Goal: Task Accomplishment & Management: Complete application form

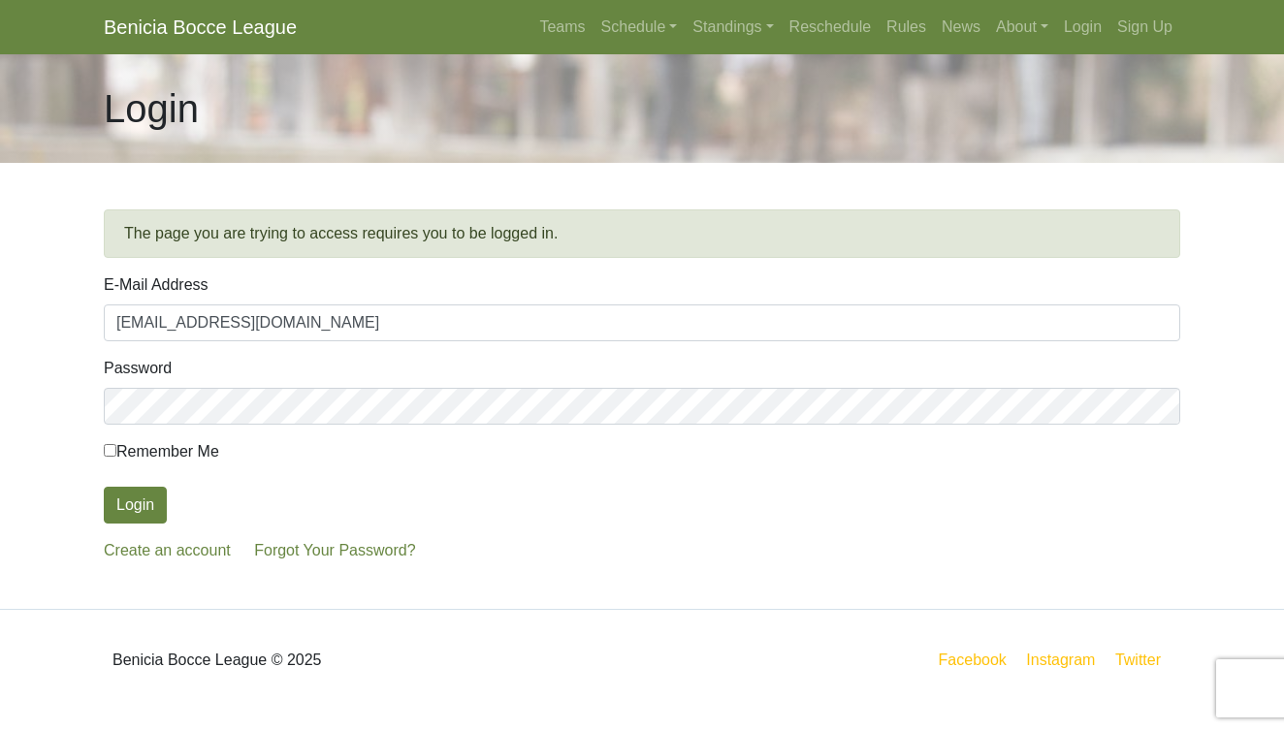
type input "pbferncanyon@gmail.com"
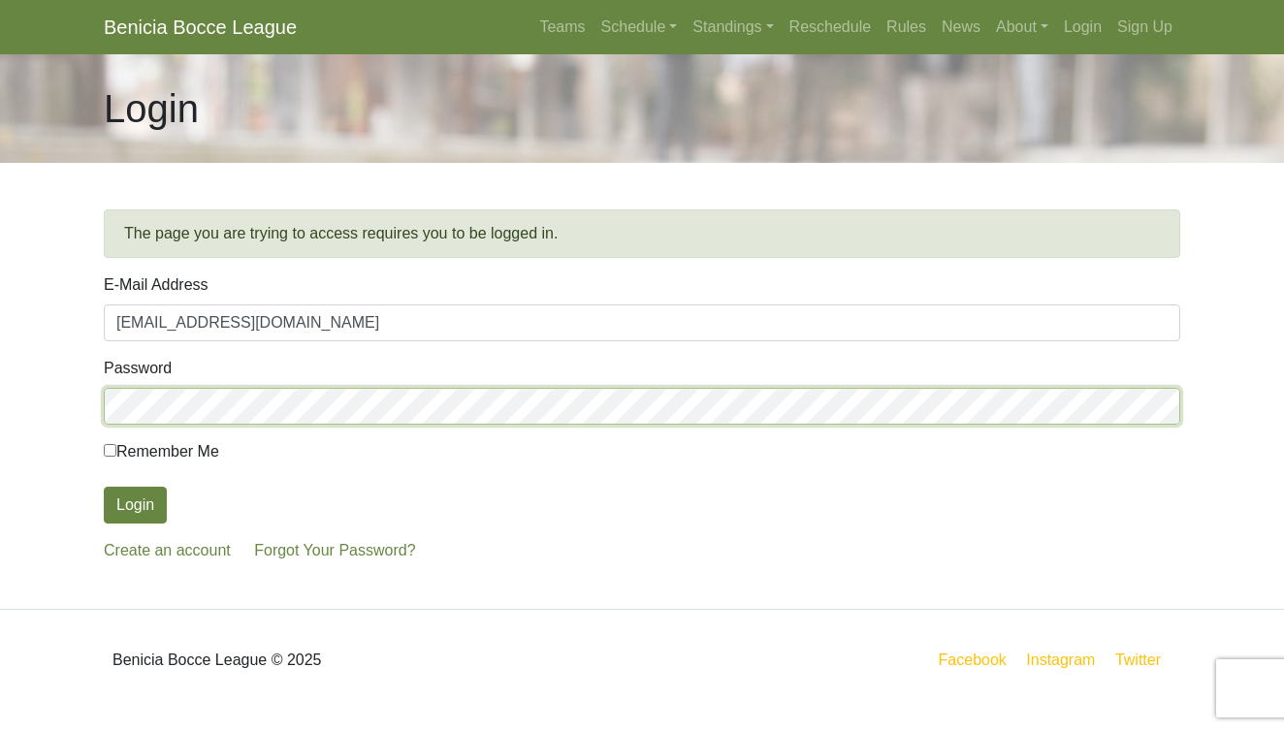
click at [135, 505] on button "Login" at bounding box center [135, 505] width 63 height 37
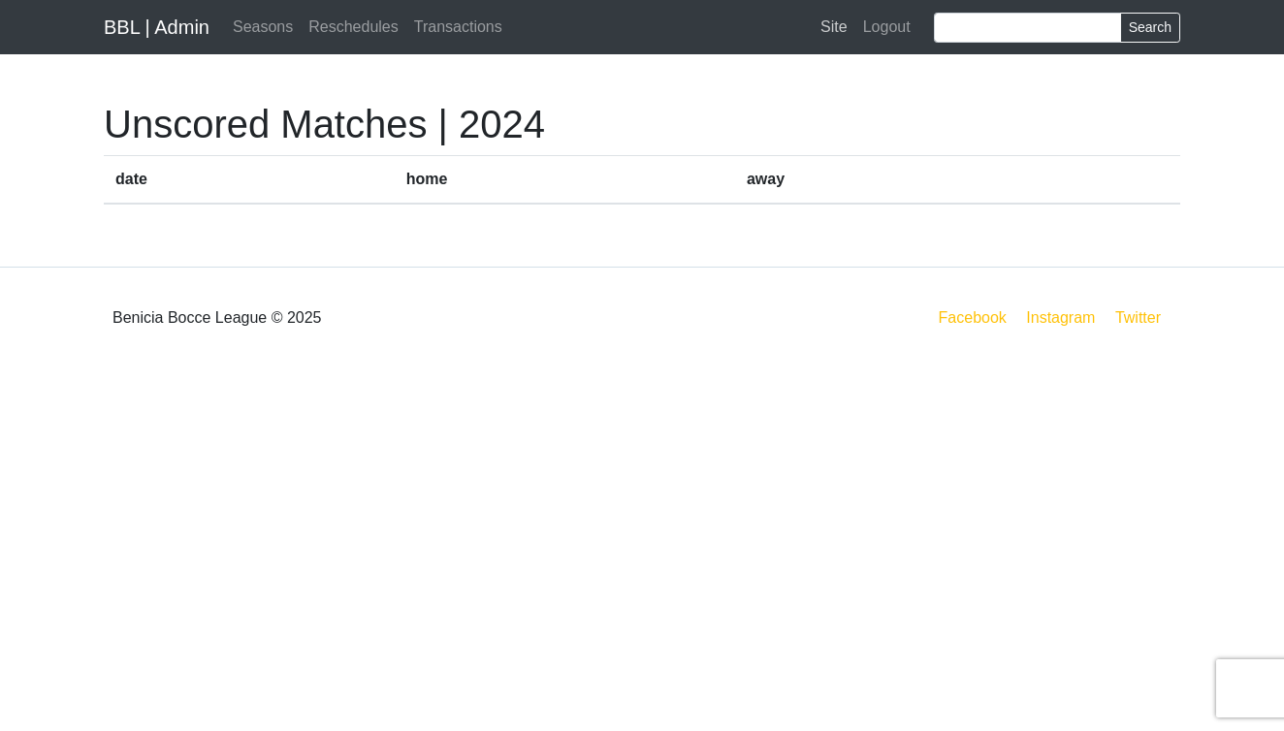
click at [825, 25] on link "Site" at bounding box center [834, 27] width 43 height 39
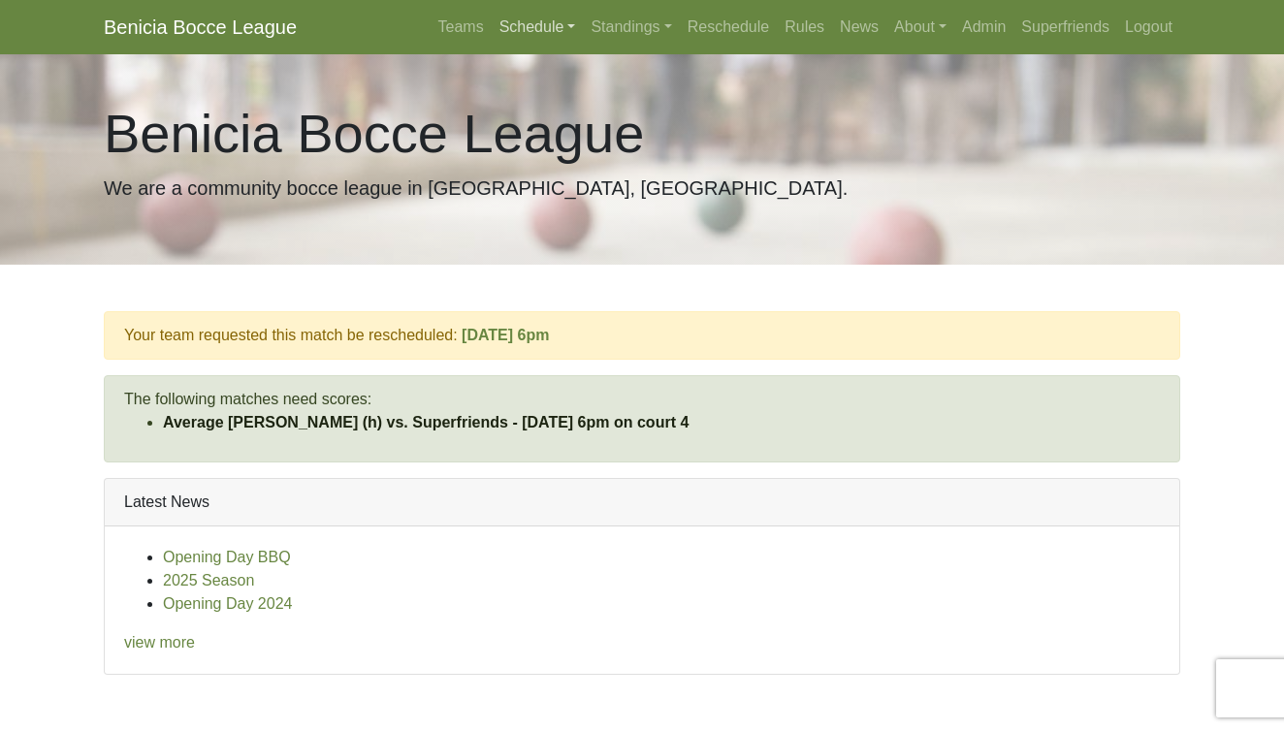
click at [493, 27] on link "Schedule" at bounding box center [538, 27] width 92 height 39
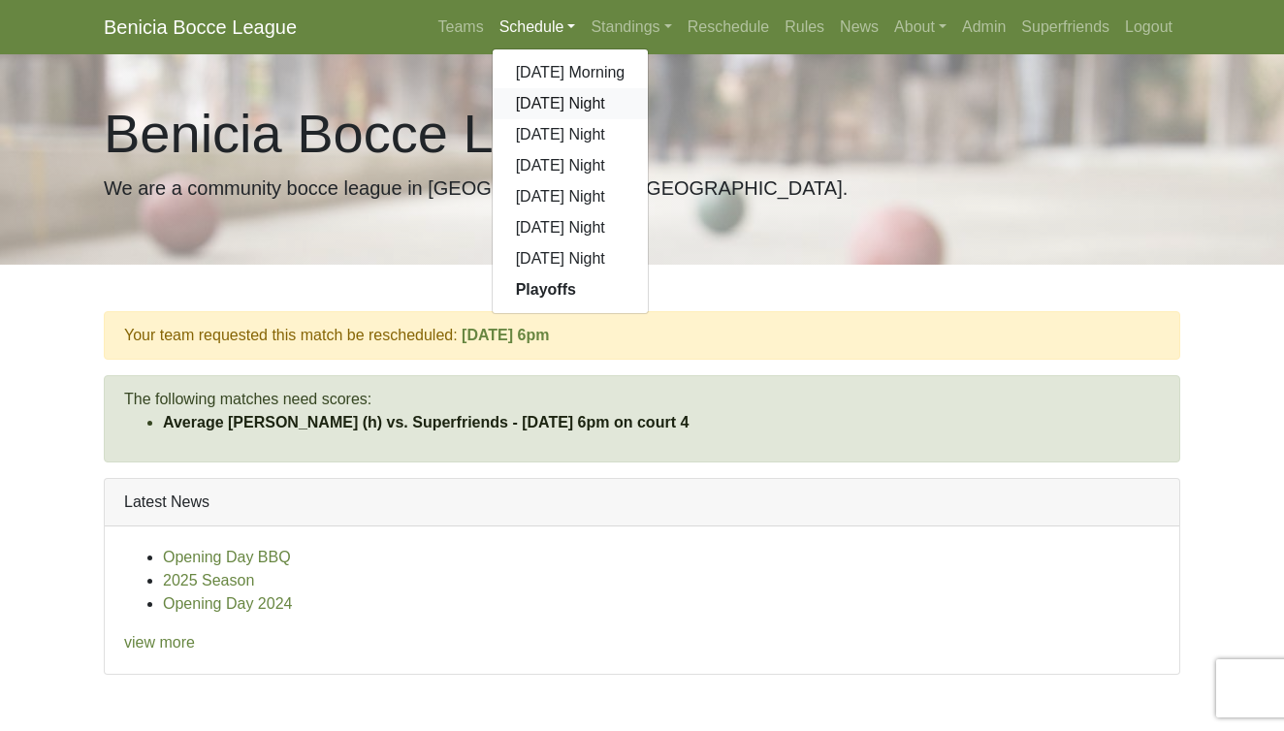
click at [505, 102] on link "[DATE] Night" at bounding box center [571, 103] width 156 height 31
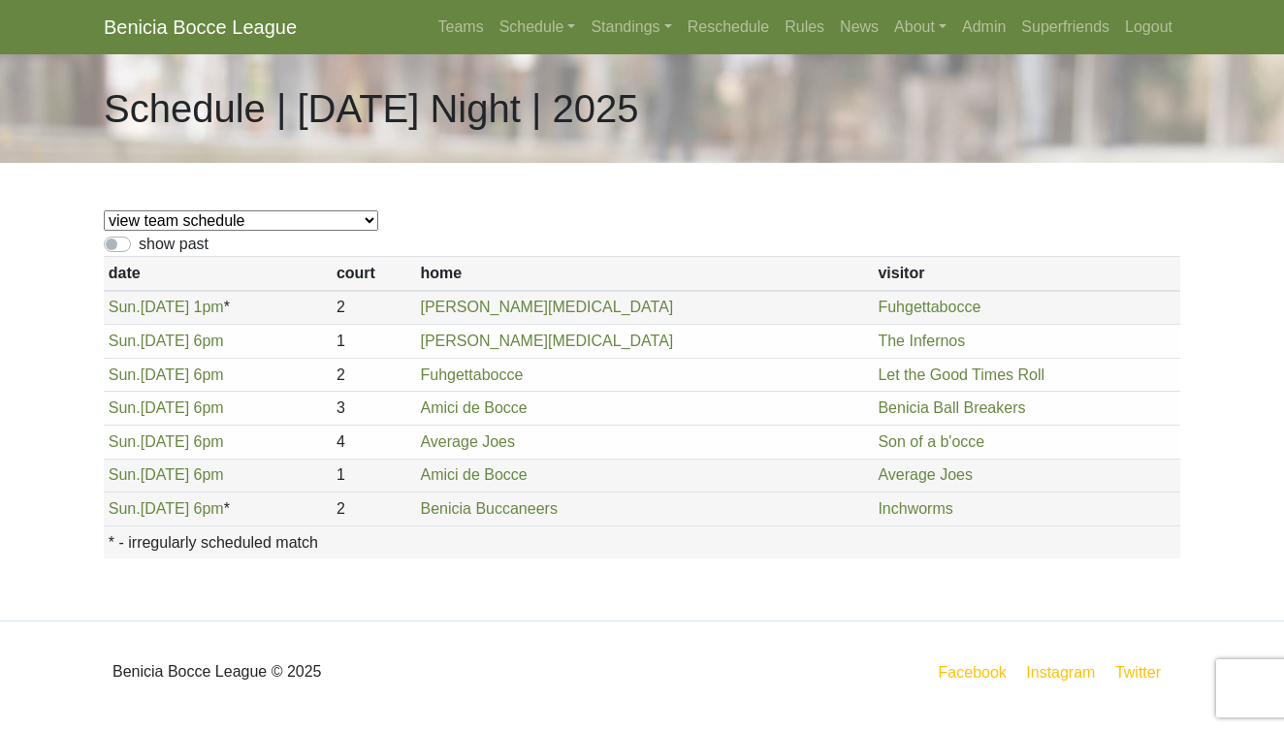
click at [139, 245] on label "show past" at bounding box center [174, 244] width 70 height 23
click at [139, 245] on input "show past" at bounding box center [145, 239] width 13 height 13
checkbox input "true"
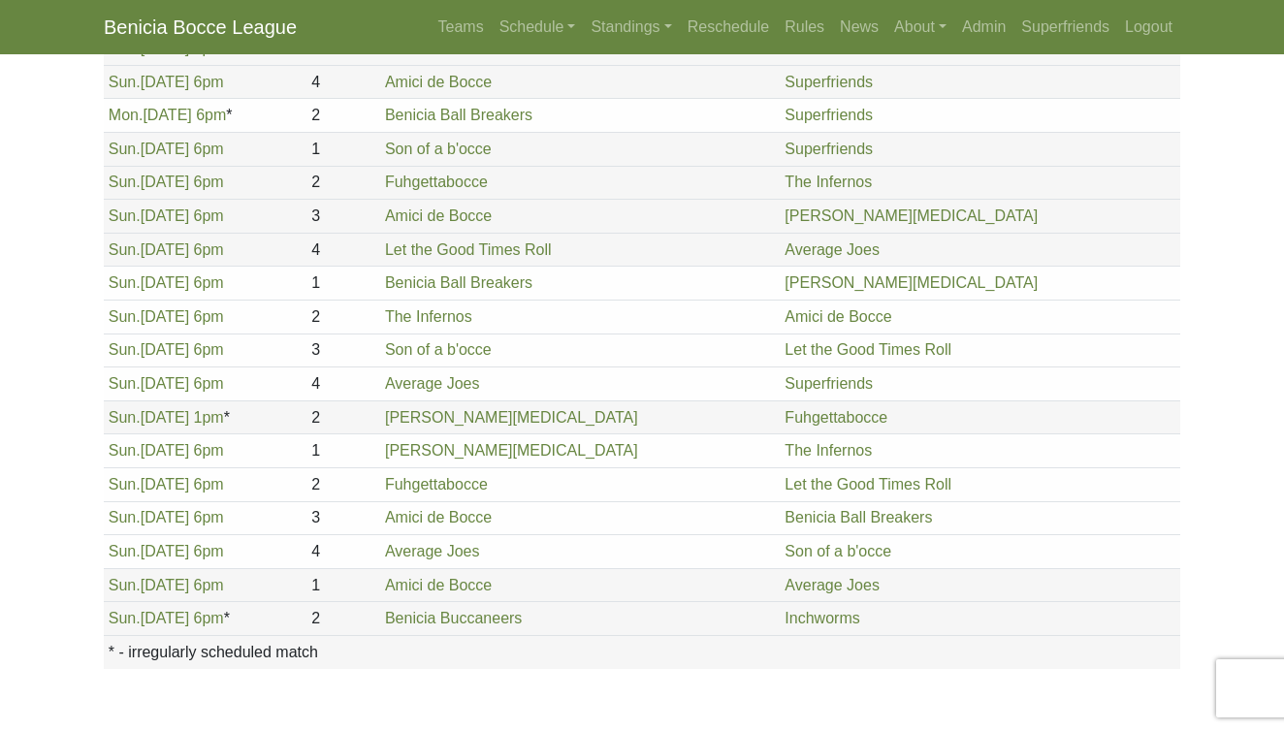
scroll to position [2104, 0]
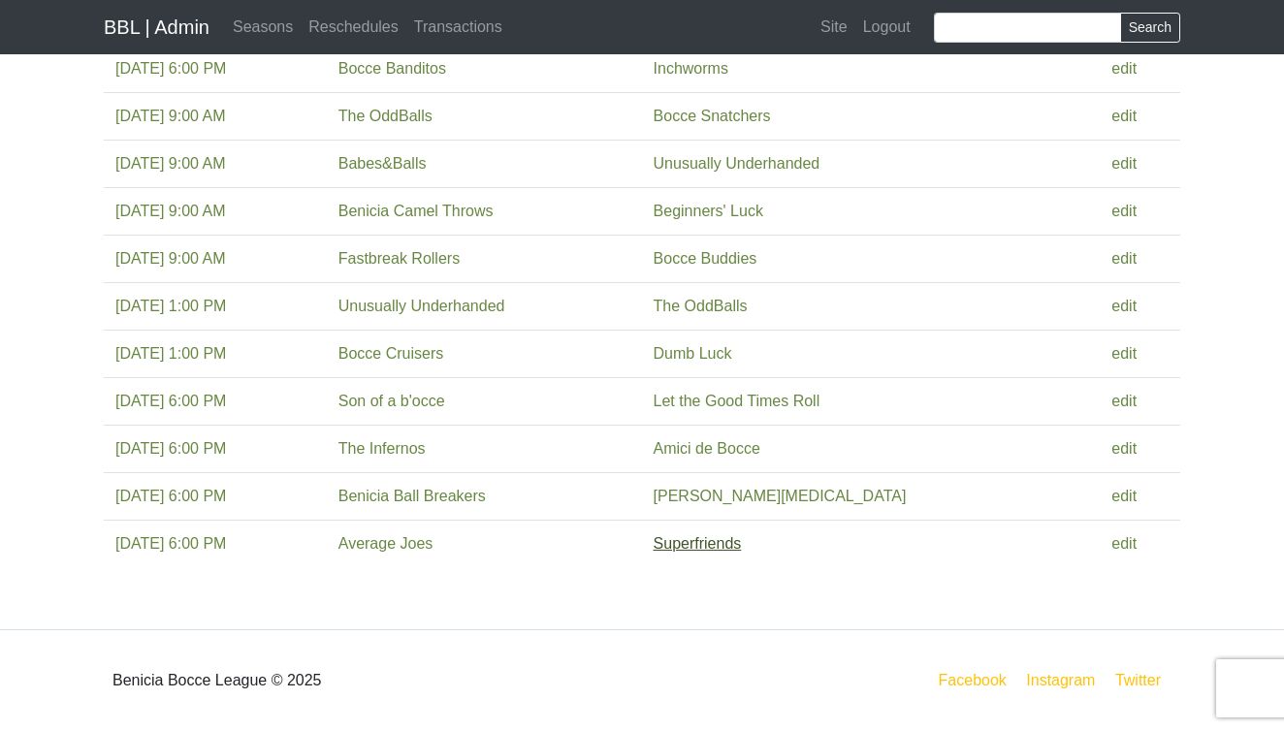
scroll to position [254, 0]
click at [1128, 449] on link "edit" at bounding box center [1123, 448] width 25 height 16
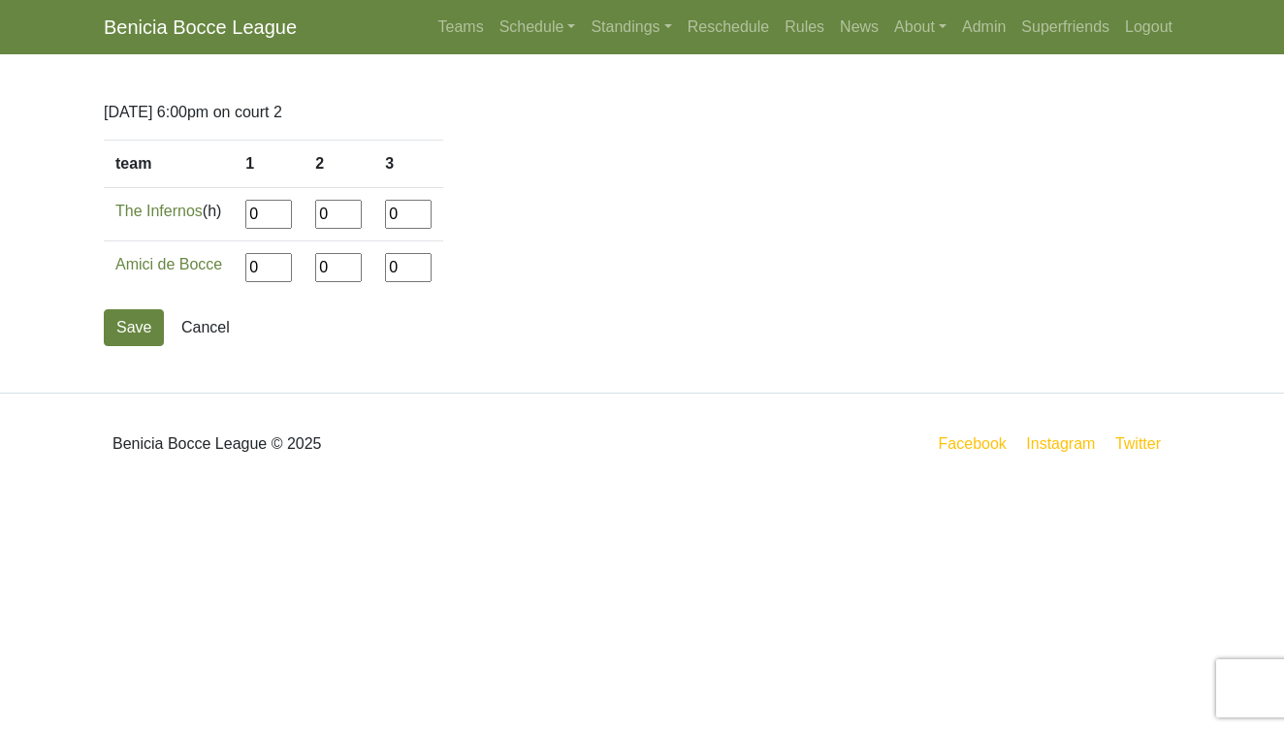
drag, startPoint x: 270, startPoint y: 214, endPoint x: 225, endPoint y: 213, distance: 44.6
click at [225, 213] on tr "The Infernos (h) 0 0 0" at bounding box center [273, 214] width 339 height 53
type input"] "10"
type input"] "12"
type input"] "6"
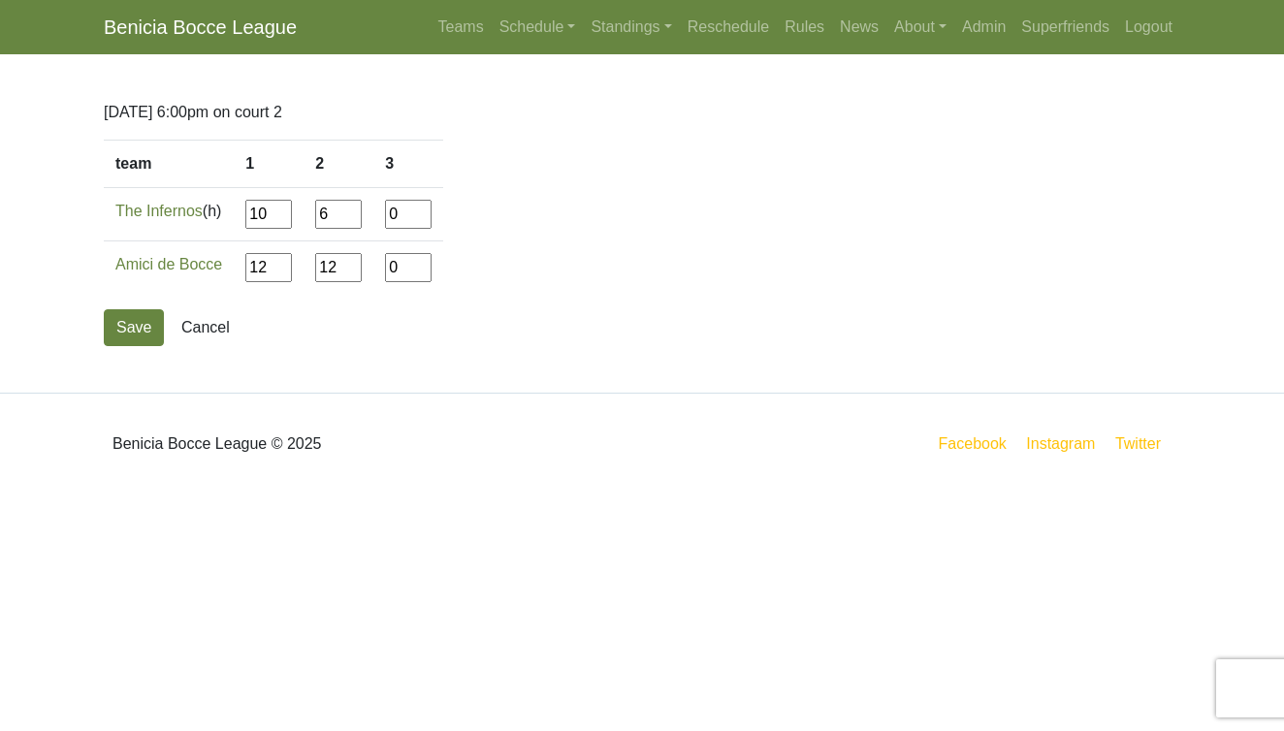
type input"] "12"
type input"] "2"
type input"] "12"
click at [143, 322] on button "Save" at bounding box center [134, 327] width 60 height 37
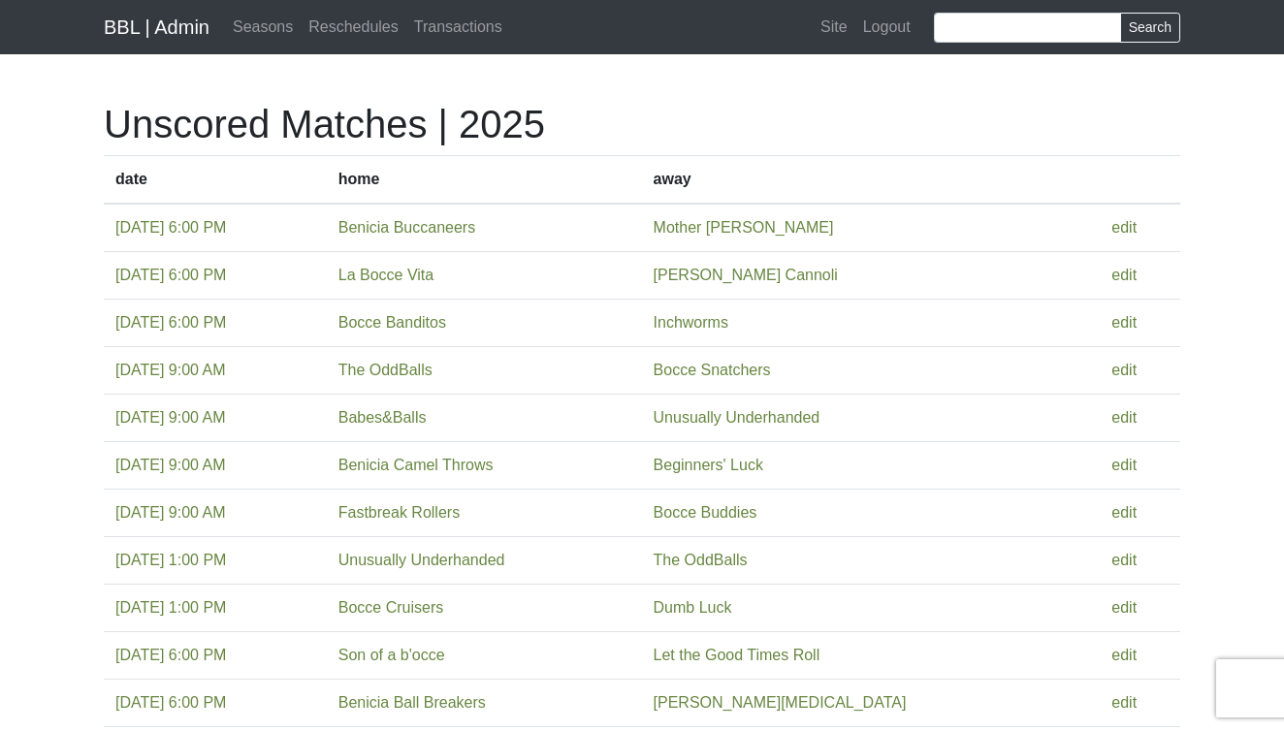
scroll to position [207, 0]
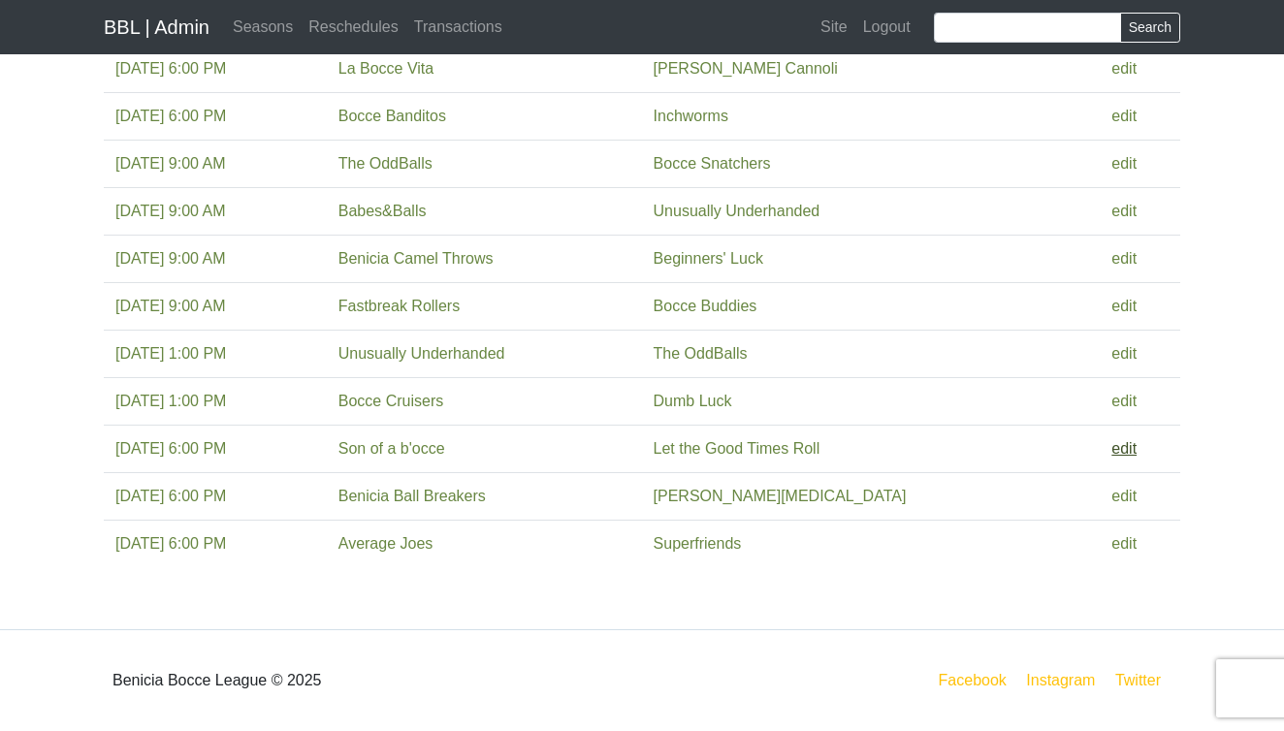
click at [1116, 442] on link "edit" at bounding box center [1123, 448] width 25 height 16
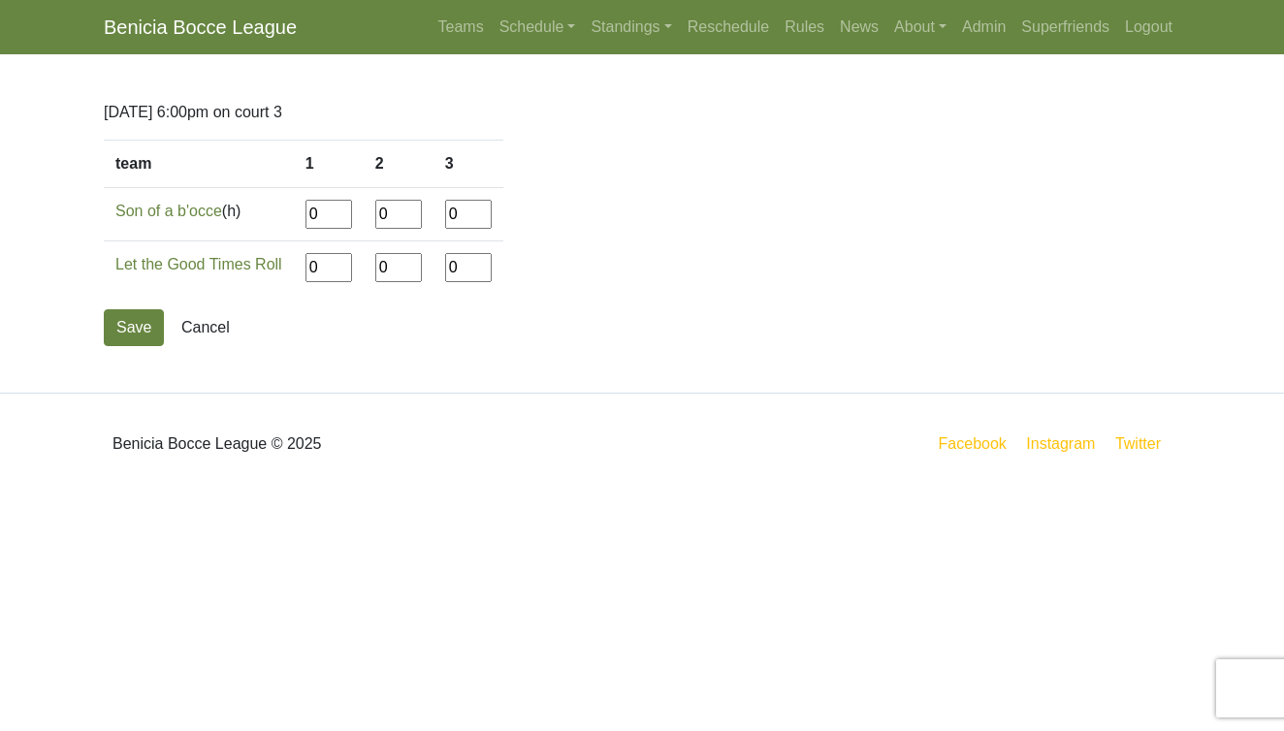
drag, startPoint x: 326, startPoint y: 219, endPoint x: 265, endPoint y: 218, distance: 61.1
click at [265, 218] on tr "Son of a b'occe (h) 0 0 0" at bounding box center [304, 214] width 400 height 53
type input"] "12"
type input"] "9"
type input"] "11"
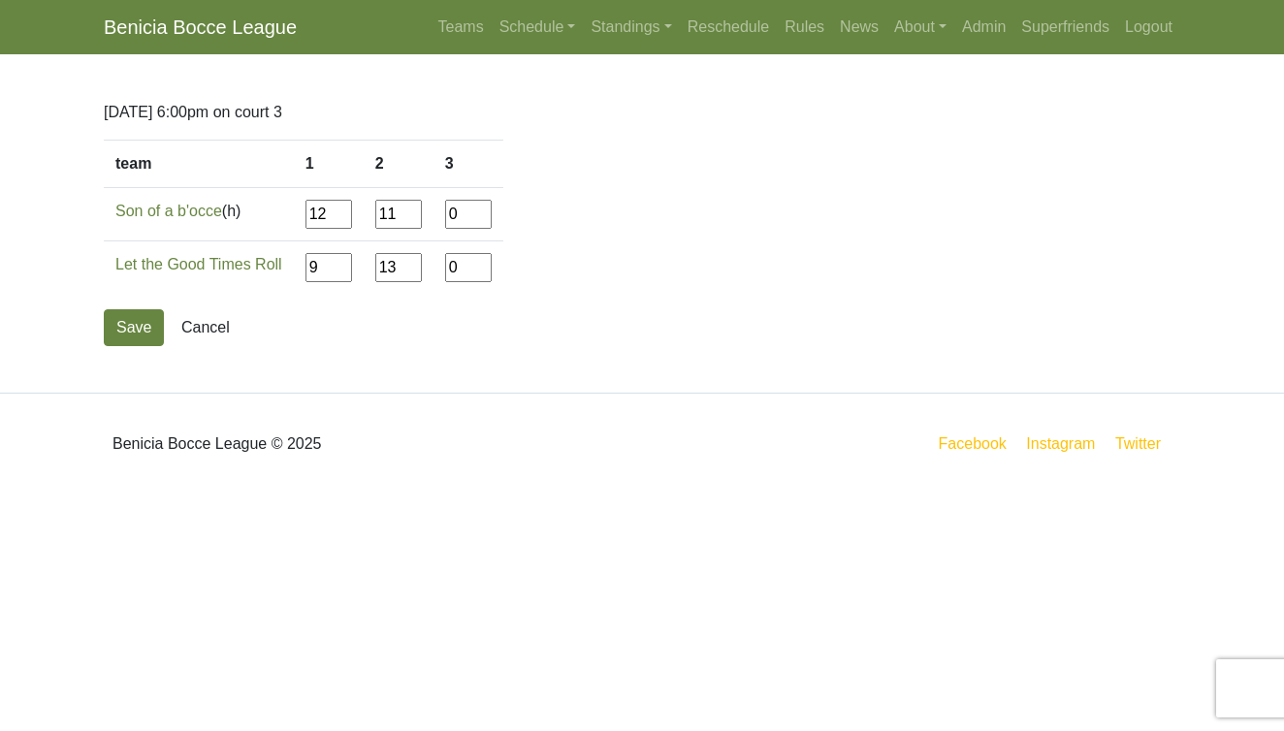
type input"] "13"
type input"] "12"
type input"] "1"
click at [138, 338] on button "Save" at bounding box center [134, 327] width 60 height 37
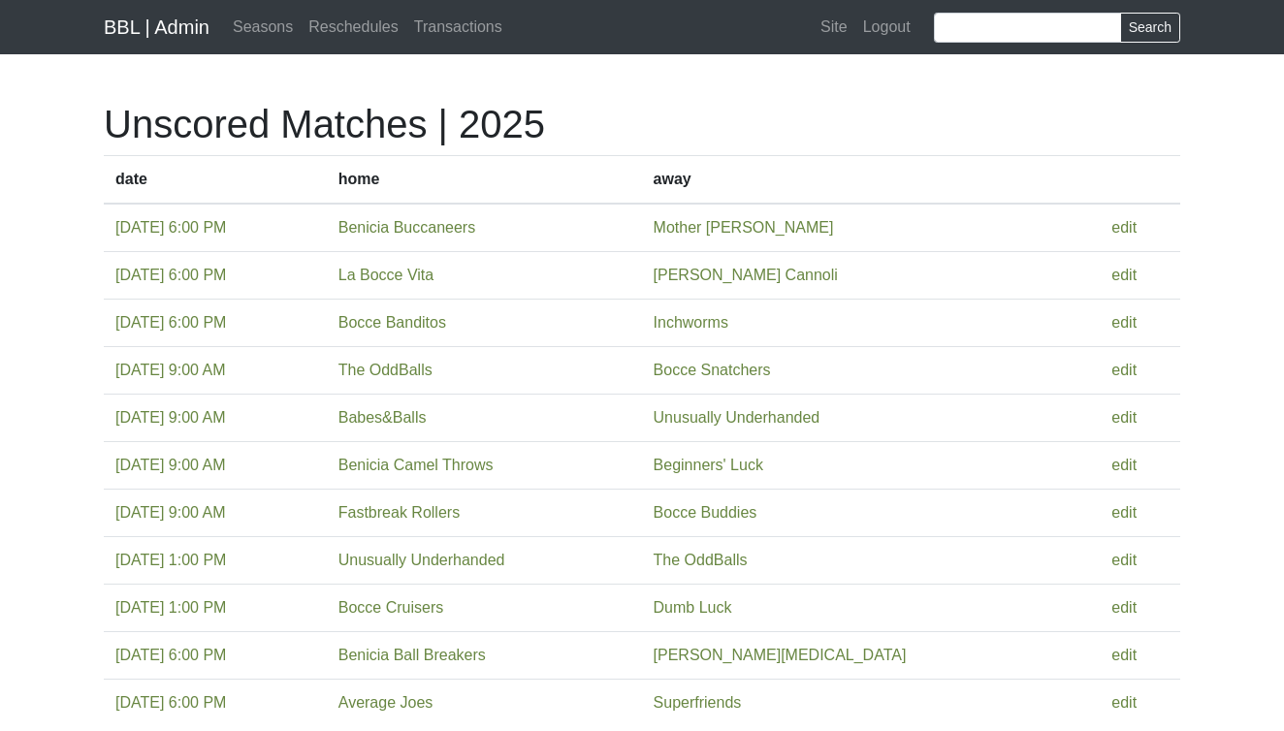
scroll to position [159, 0]
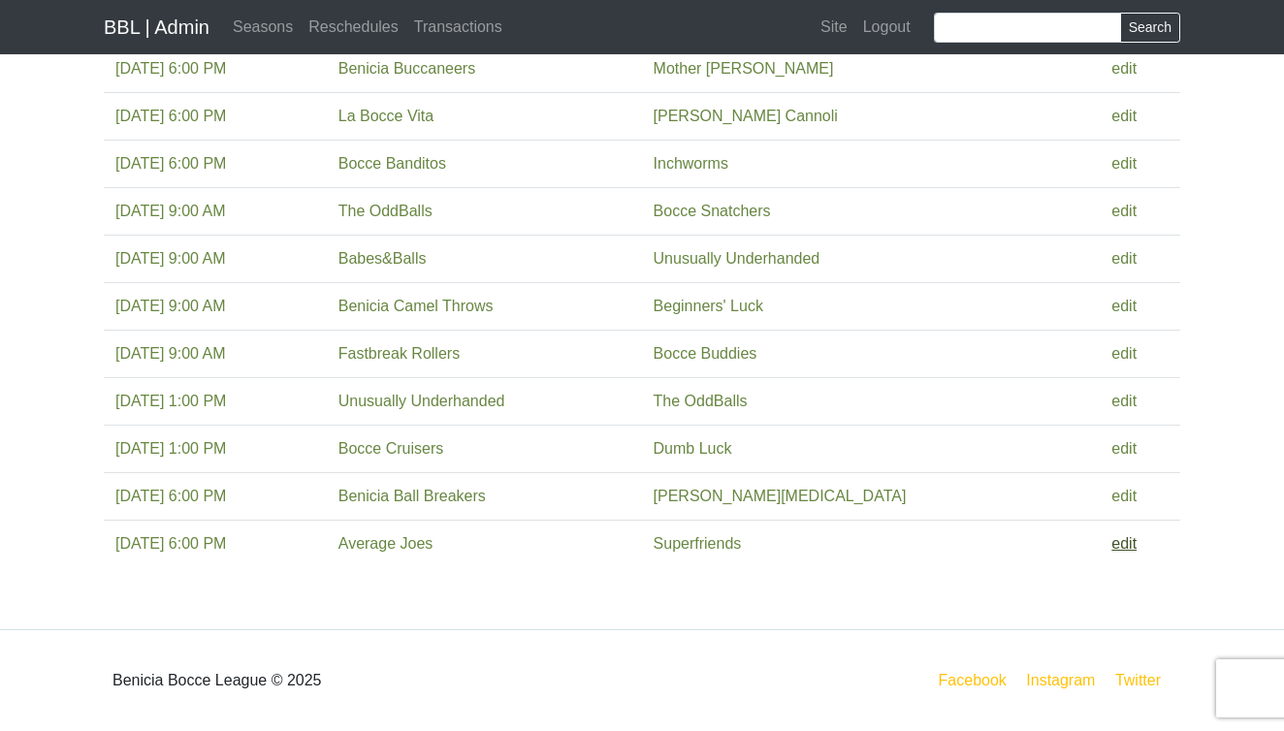
click at [1126, 539] on link "edit" at bounding box center [1123, 543] width 25 height 16
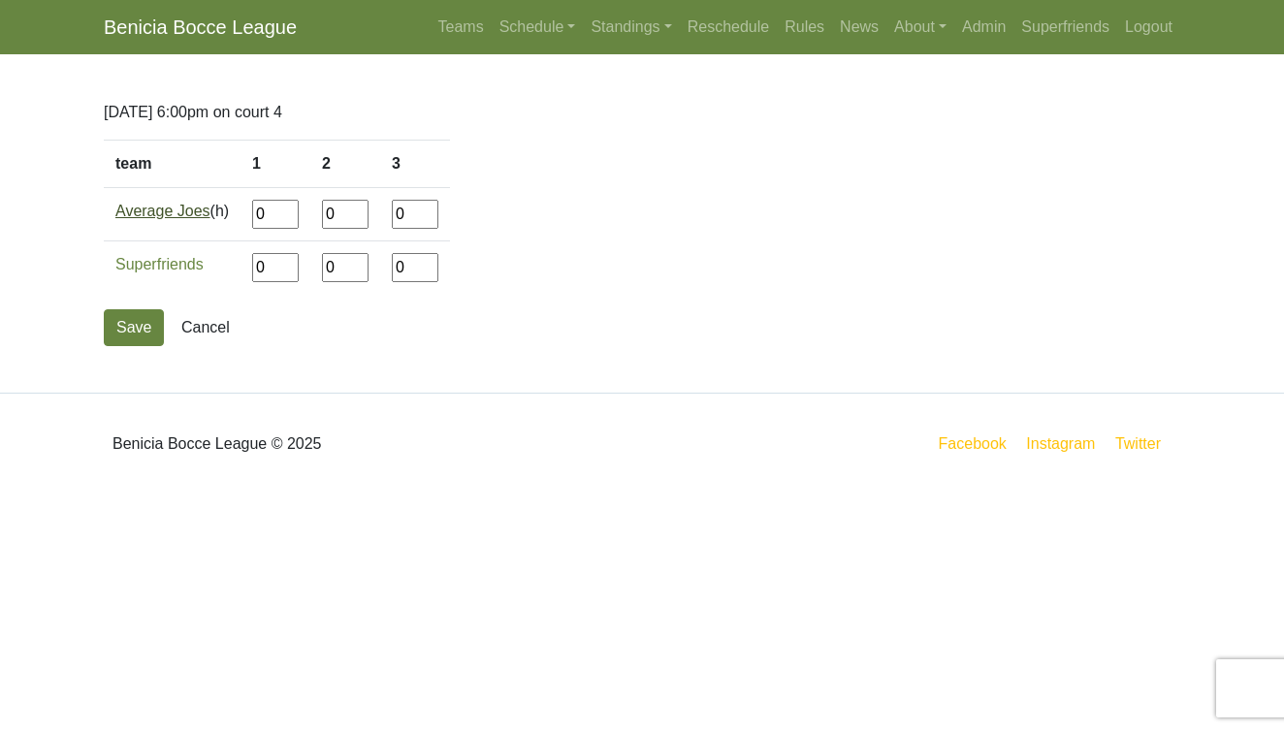
drag, startPoint x: 276, startPoint y: 219, endPoint x: 208, endPoint y: 219, distance: 68.9
click at [208, 219] on tr "Average Joes (h) 0 0 0" at bounding box center [277, 214] width 346 height 53
type input"] "11"
type input"] "13"
type input"] "12"
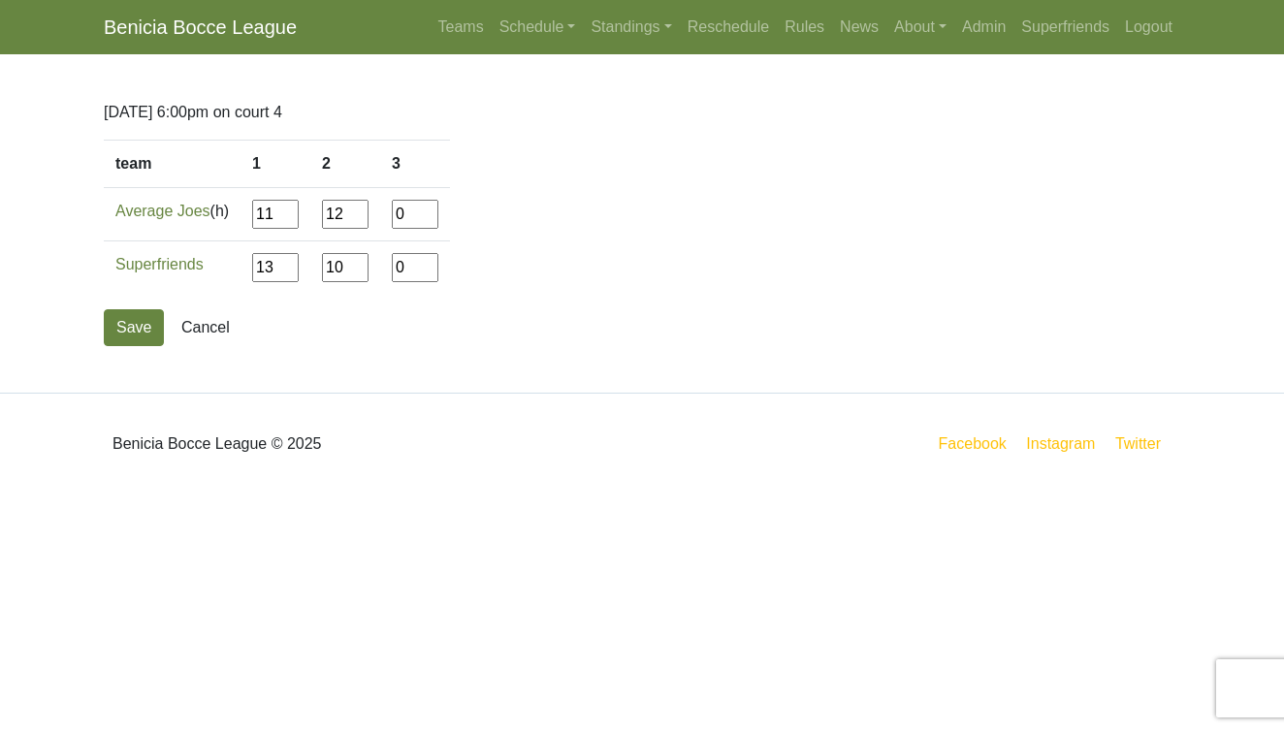
type input"] "10"
type input"] "7"
type input"] "12"
click at [134, 321] on button "Save" at bounding box center [134, 327] width 60 height 37
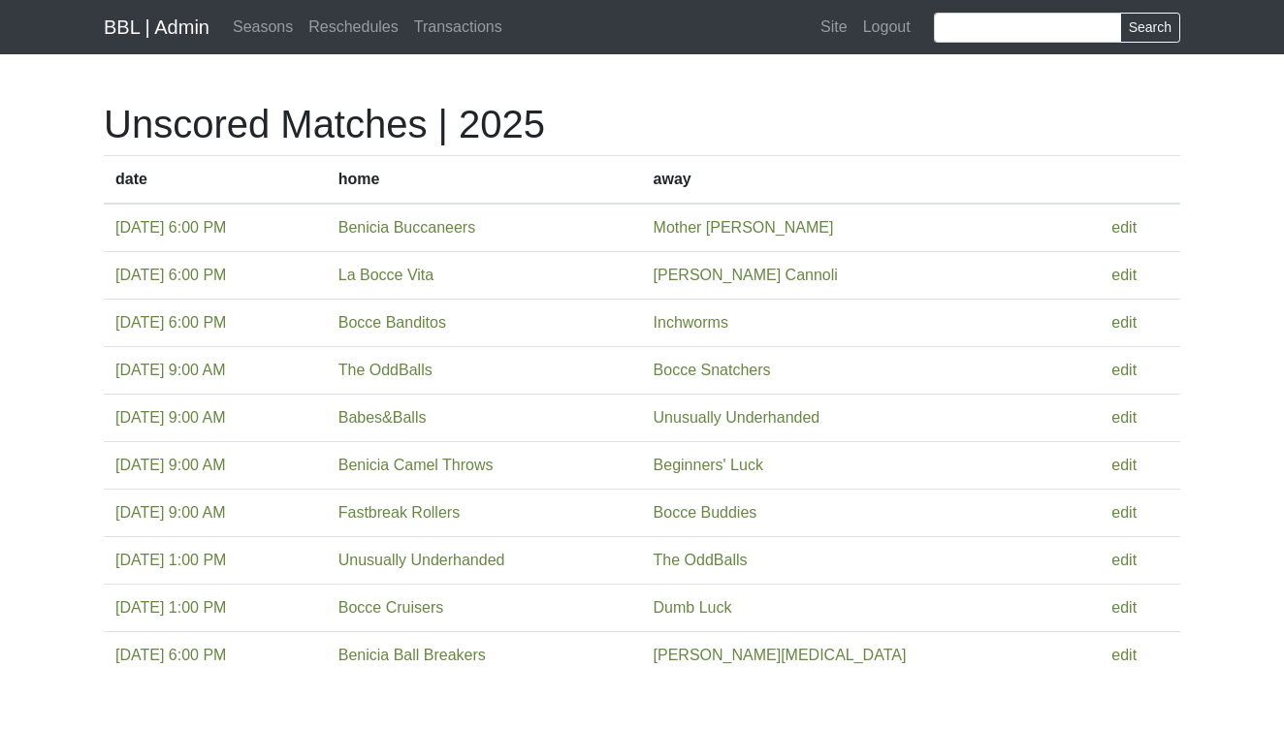
scroll to position [112, 0]
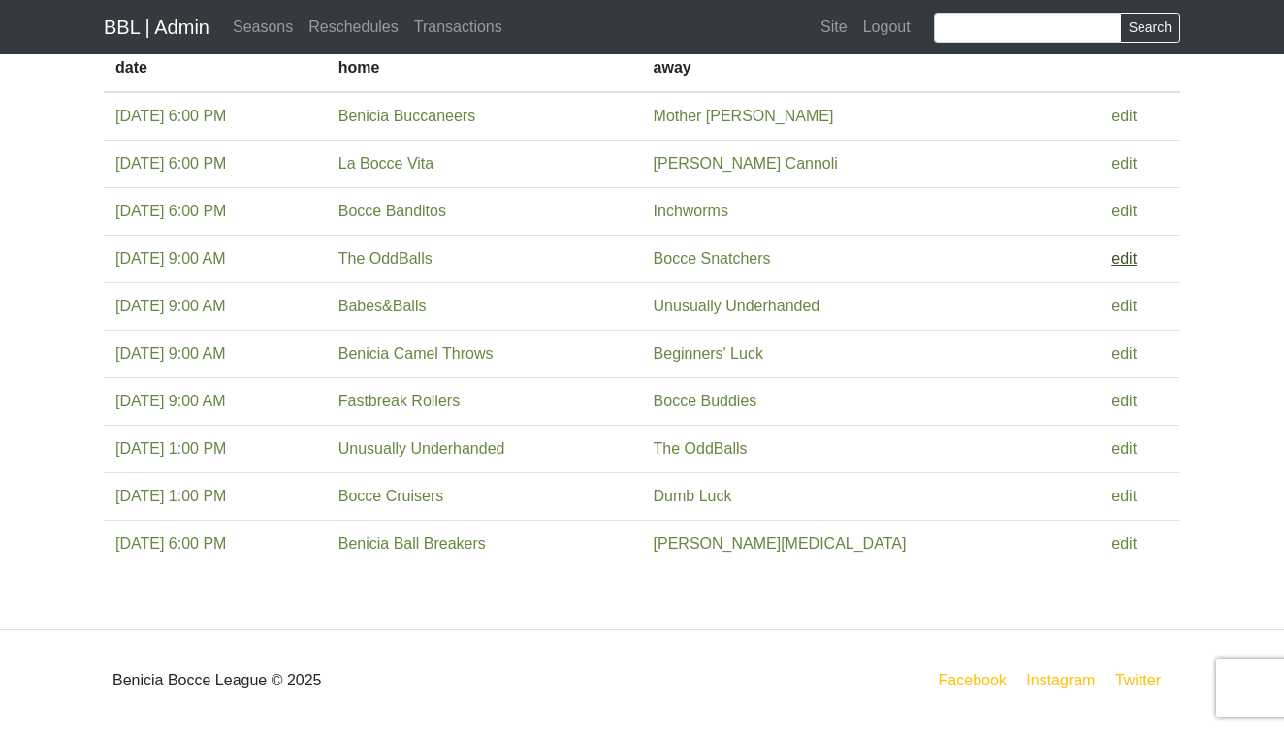
click at [1121, 255] on link "edit" at bounding box center [1123, 258] width 25 height 16
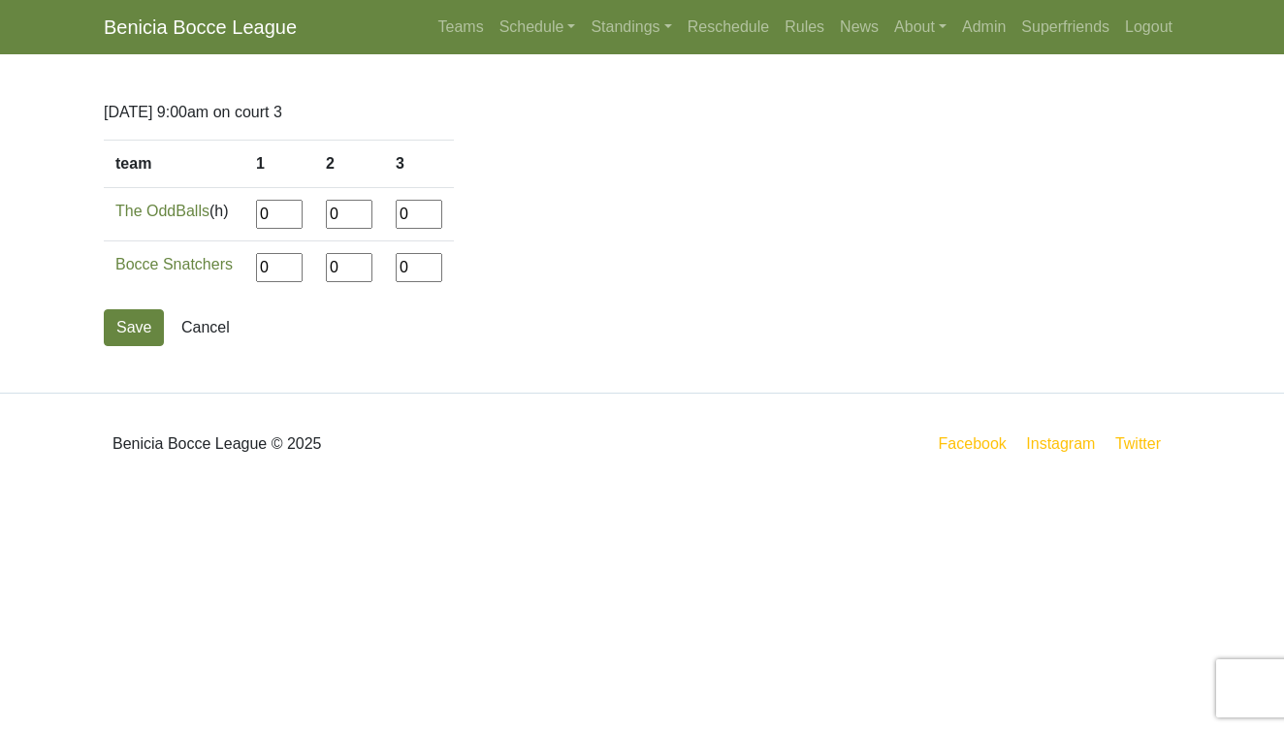
drag, startPoint x: 278, startPoint y: 217, endPoint x: 241, endPoint y: 217, distance: 36.9
click at [241, 217] on tr "The OddBalls (h) 0 0 0" at bounding box center [279, 214] width 350 height 53
type input"] "12"
type input"] "6"
type input"] "13"
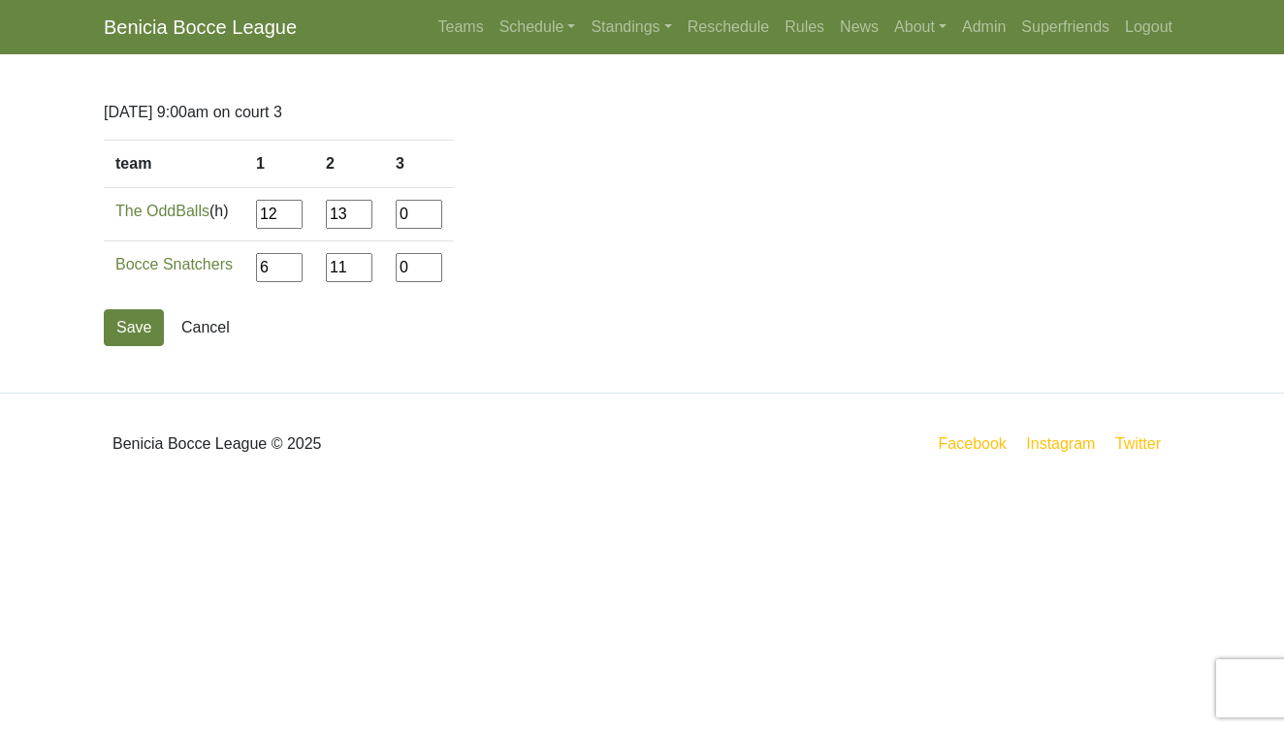
type input"] "11"
type input"] "7"
type input"] "12"
click at [144, 325] on button "Save" at bounding box center [134, 327] width 60 height 37
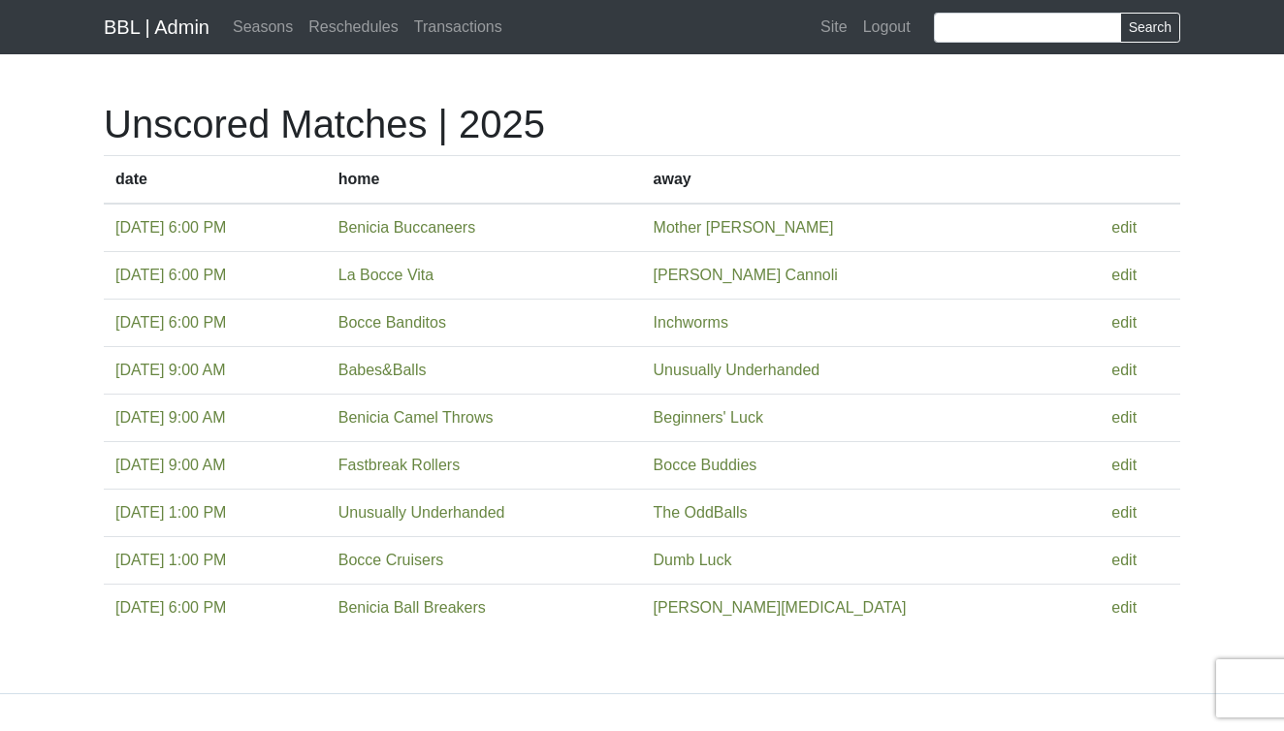
scroll to position [64, 0]
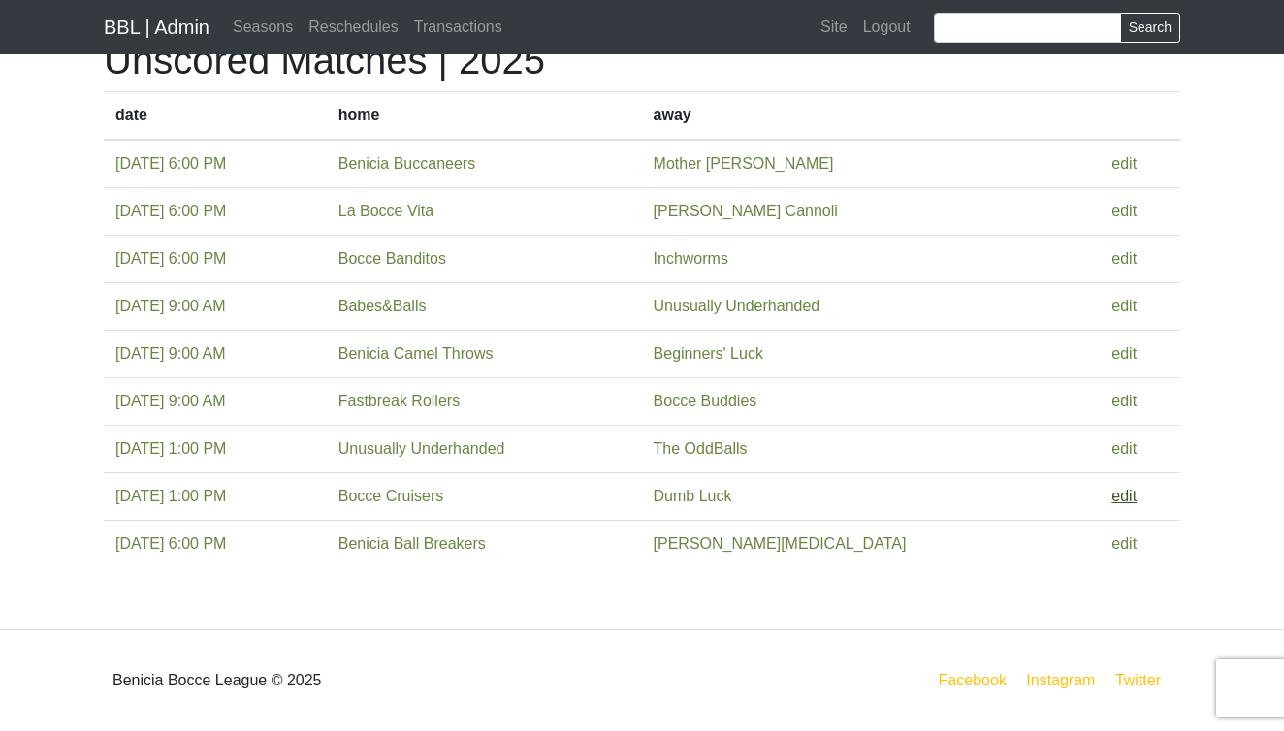
click at [1121, 497] on link "edit" at bounding box center [1123, 496] width 25 height 16
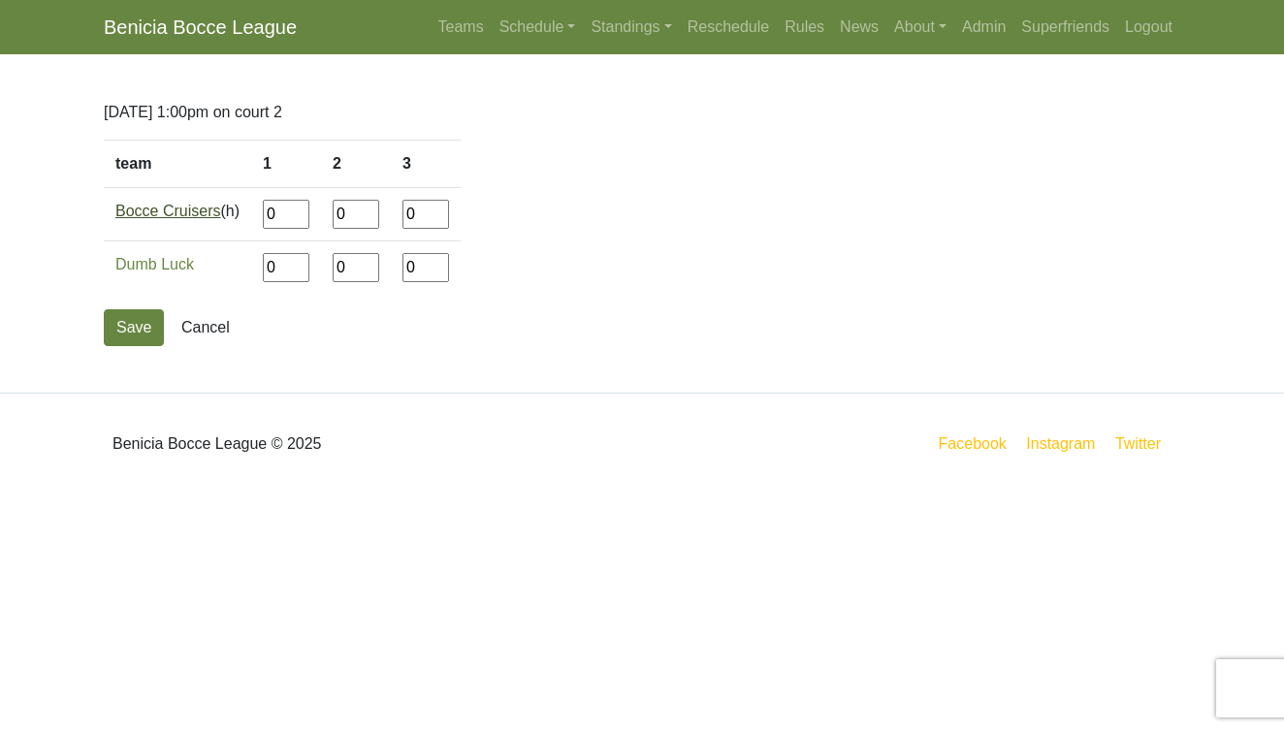
drag, startPoint x: 290, startPoint y: 213, endPoint x: 184, endPoint y: 211, distance: 105.7
click at [184, 211] on tr "Bocce Cruisers (h) 0 0 0" at bounding box center [282, 214] width 357 height 53
type input"] "12"
type input"] "8"
type input"] "12"
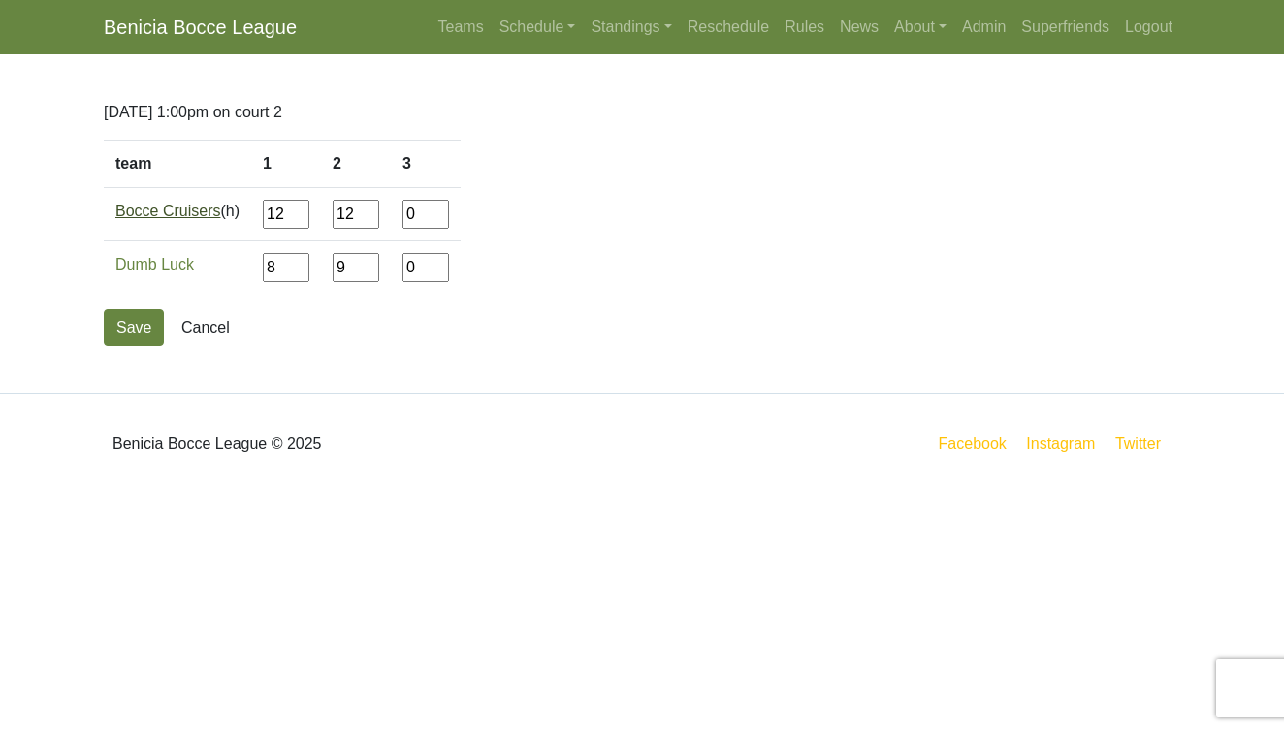
type input"] "9"
type input"] "12"
type input"] "4"
click at [120, 326] on button "Save" at bounding box center [134, 327] width 60 height 37
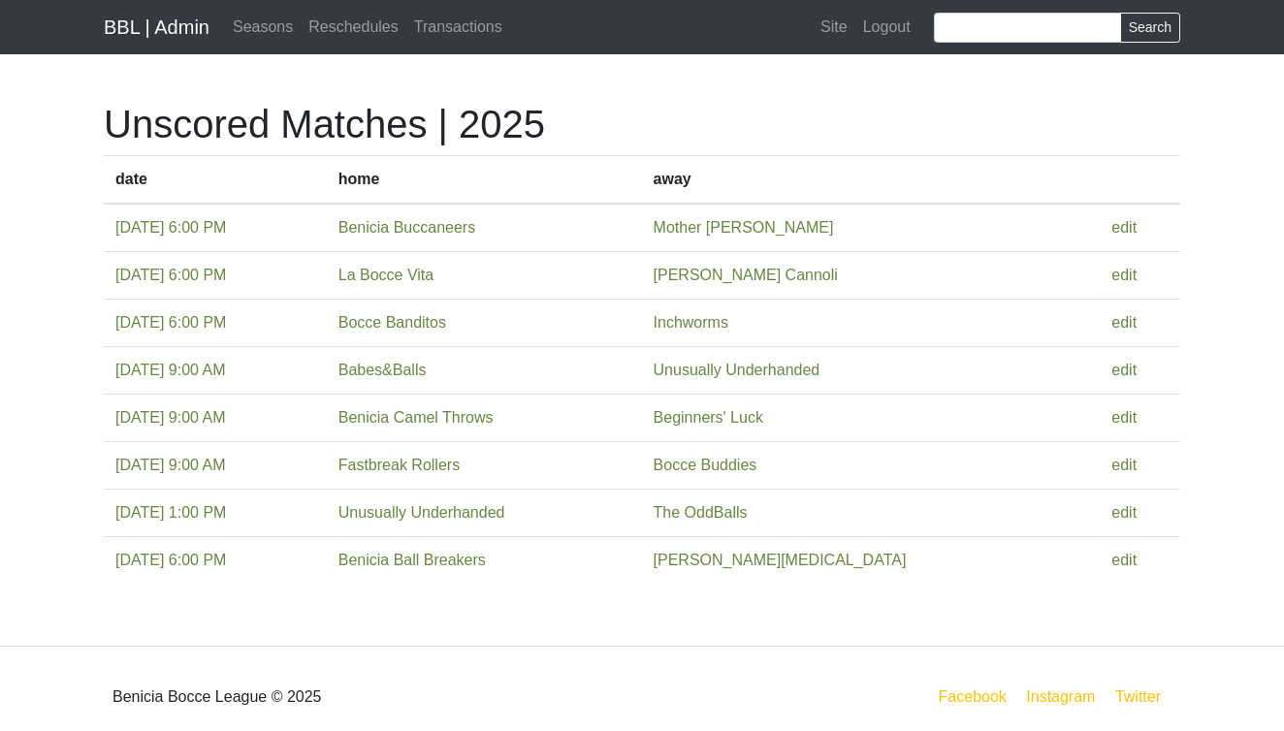
scroll to position [16, 0]
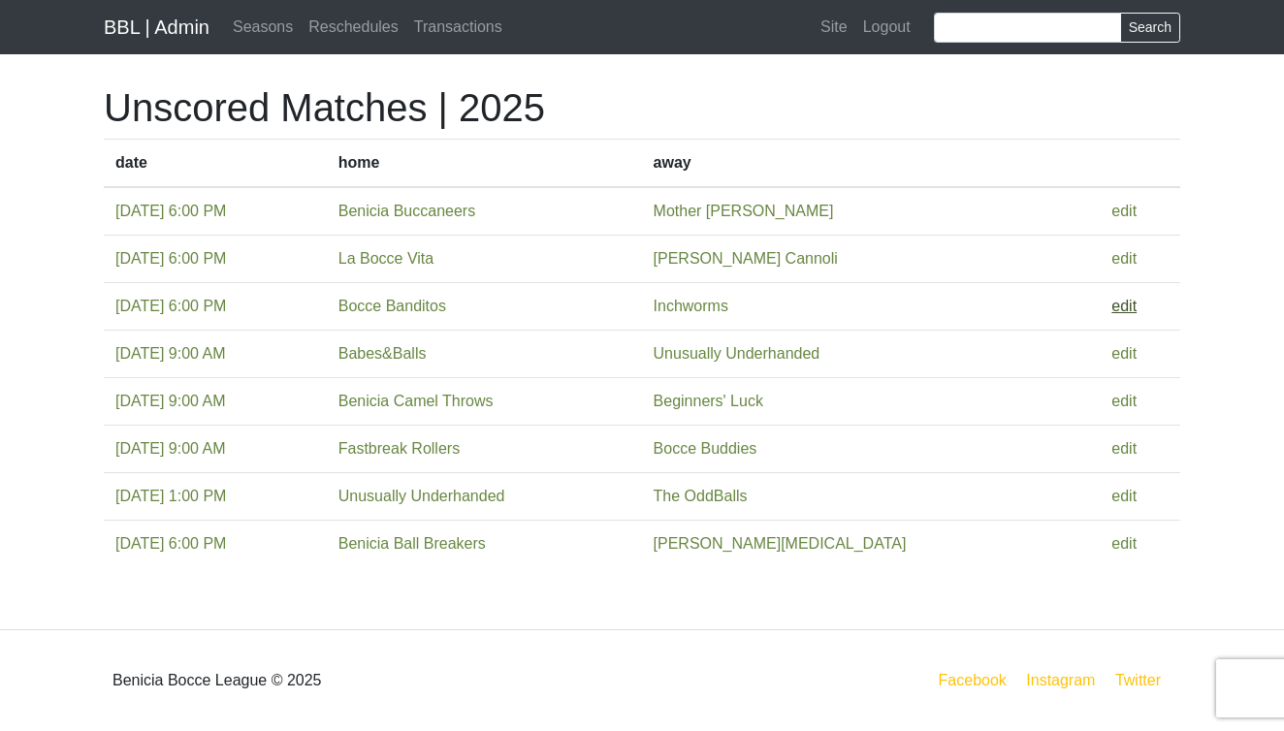
click at [1119, 300] on link "edit" at bounding box center [1123, 306] width 25 height 16
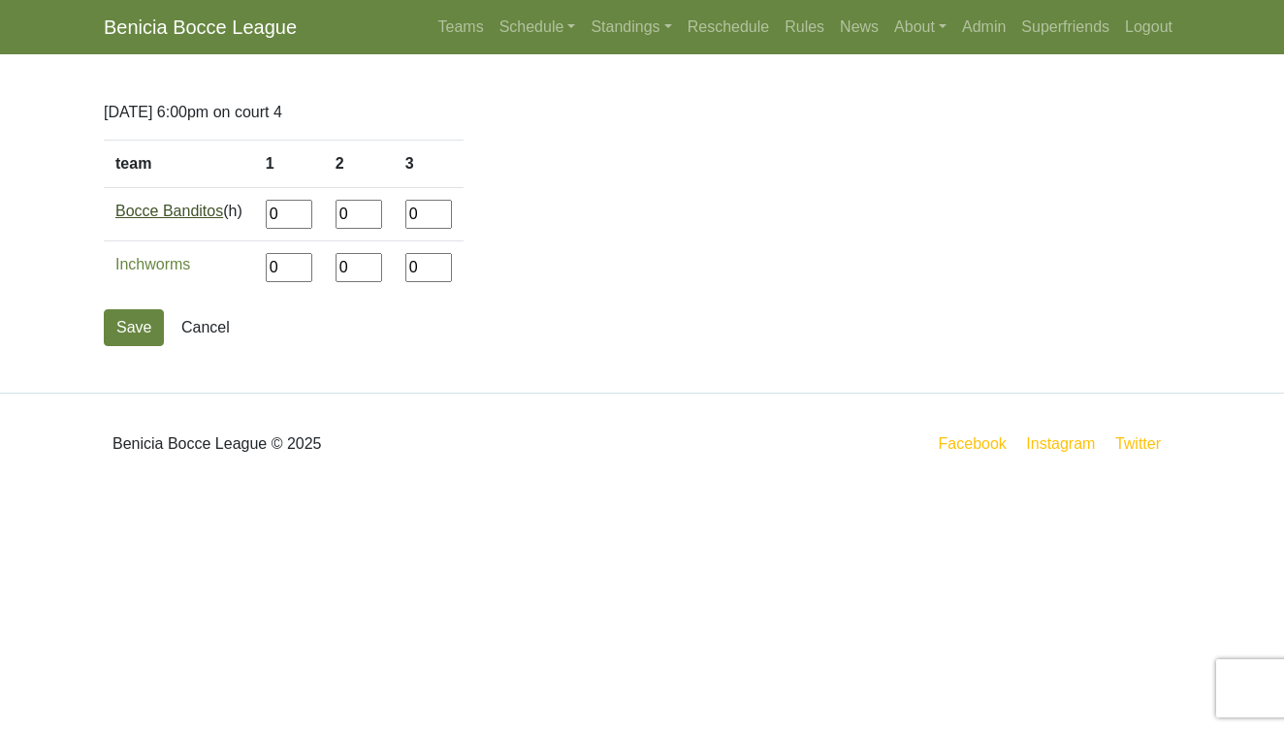
drag, startPoint x: 299, startPoint y: 216, endPoint x: 224, endPoint y: 216, distance: 74.7
click at [224, 216] on tr "Bocce Banditos (h) 0 0 0" at bounding box center [284, 214] width 360 height 53
type input"] "12"
type input"] "3"
type input"] "2"
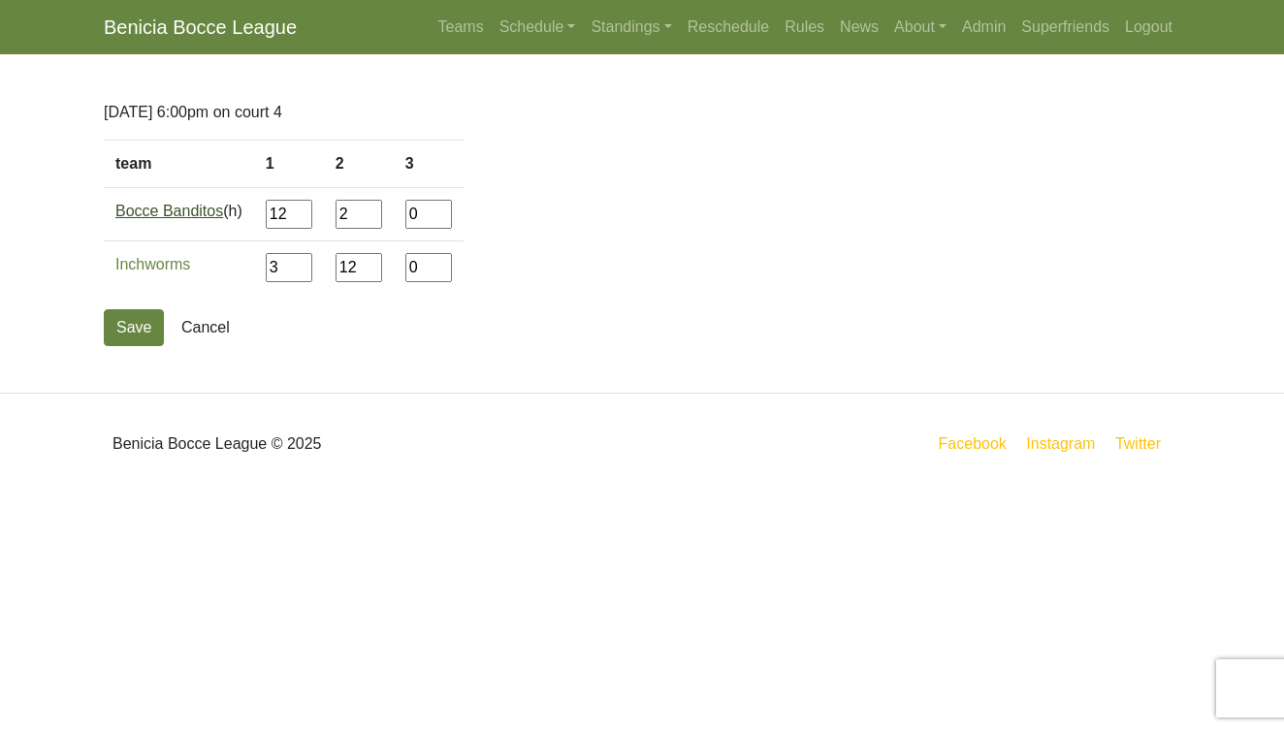
type input"] "12"
type input"] "11"
type input"] "13"
click at [125, 322] on button "Save" at bounding box center [134, 327] width 60 height 37
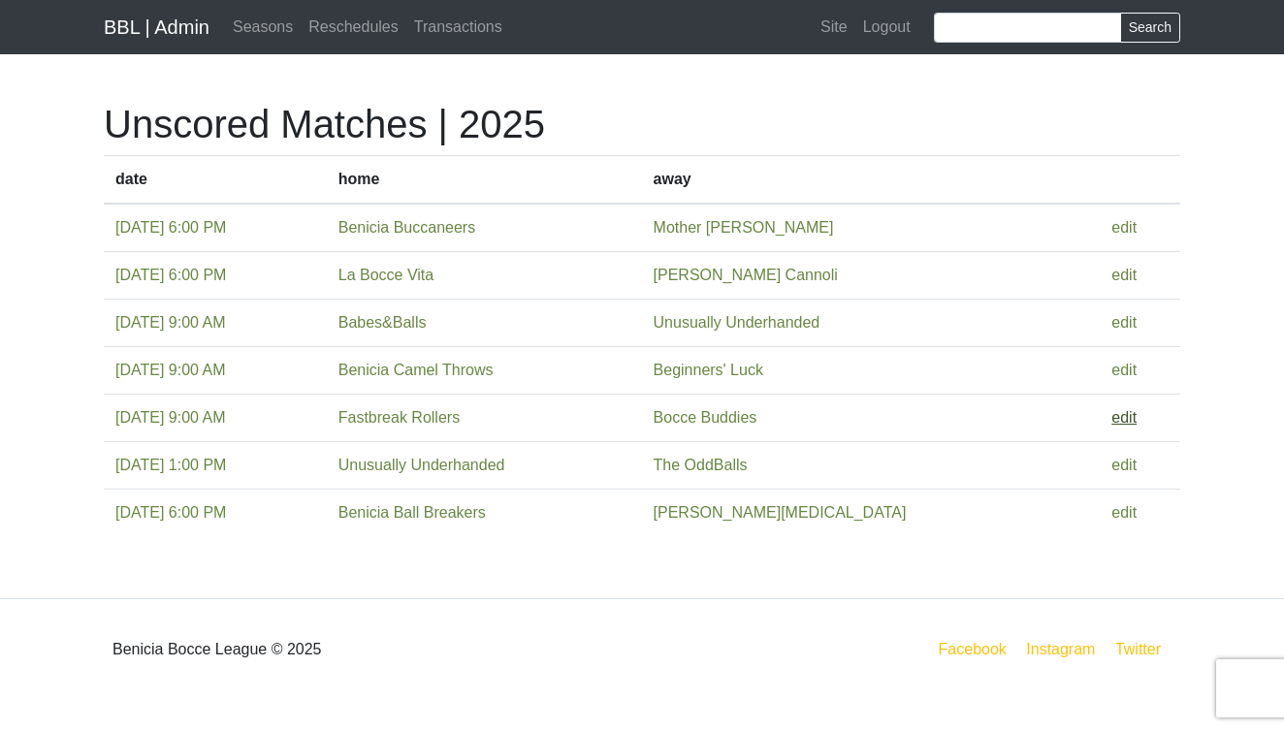
click at [1121, 421] on link "edit" at bounding box center [1123, 417] width 25 height 16
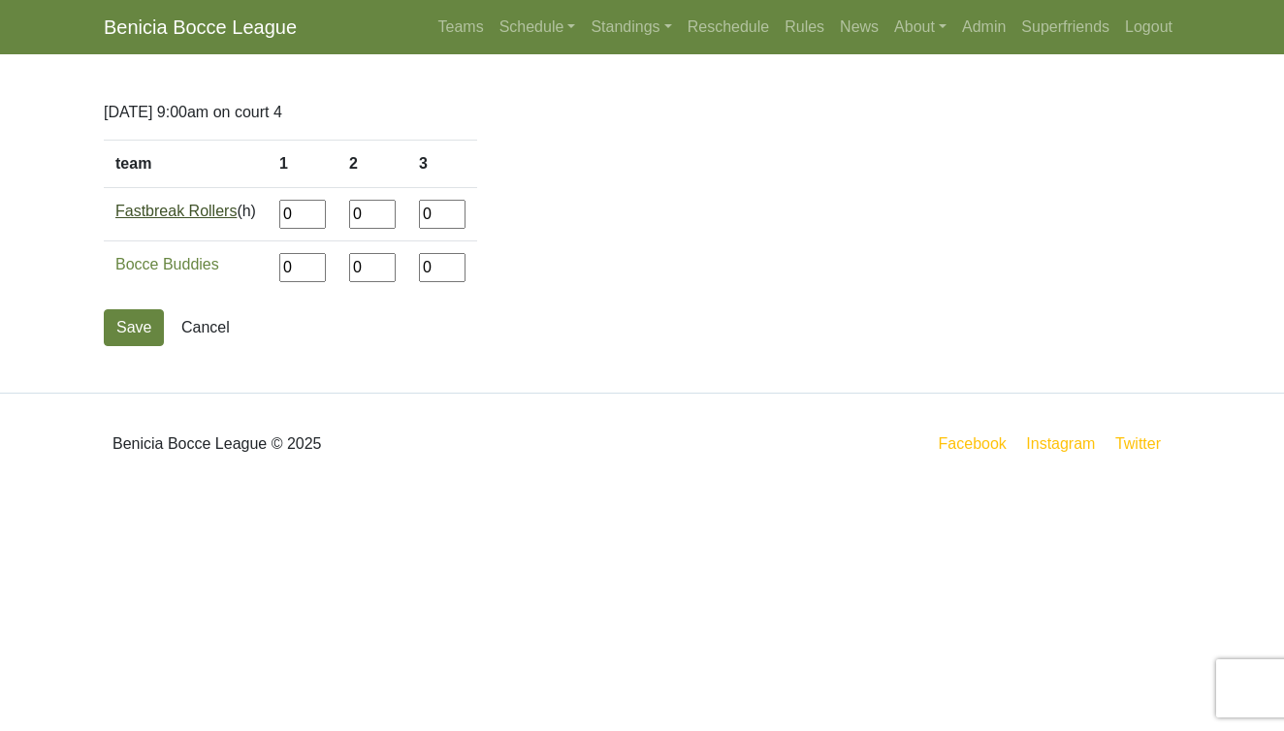
drag, startPoint x: 306, startPoint y: 212, endPoint x: 235, endPoint y: 212, distance: 71.8
click at [235, 212] on tr "Fastbreak Rollers (h) 0 0 0" at bounding box center [290, 214] width 373 height 53
type input"] "9"
type input"] "12"
type input"] "5"
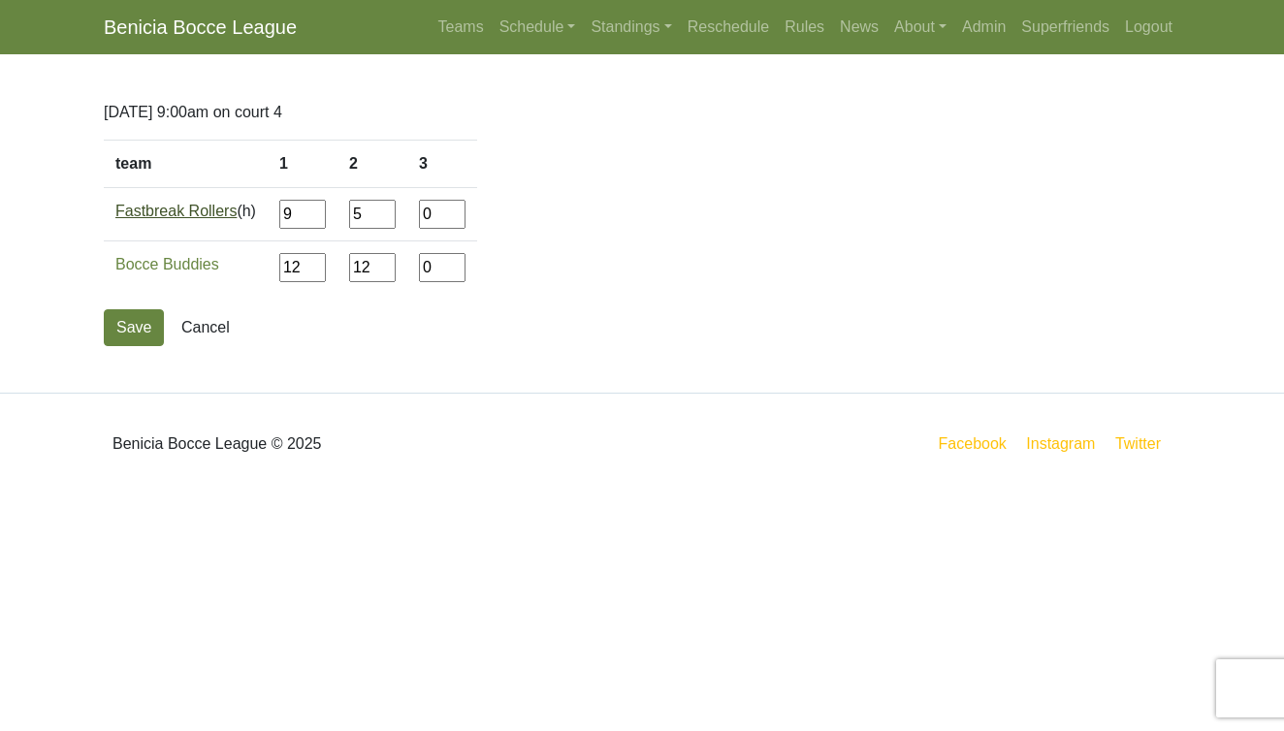
type input"] "12"
type input"] "8"
type input"] "12"
click at [143, 314] on button "Save" at bounding box center [134, 327] width 60 height 37
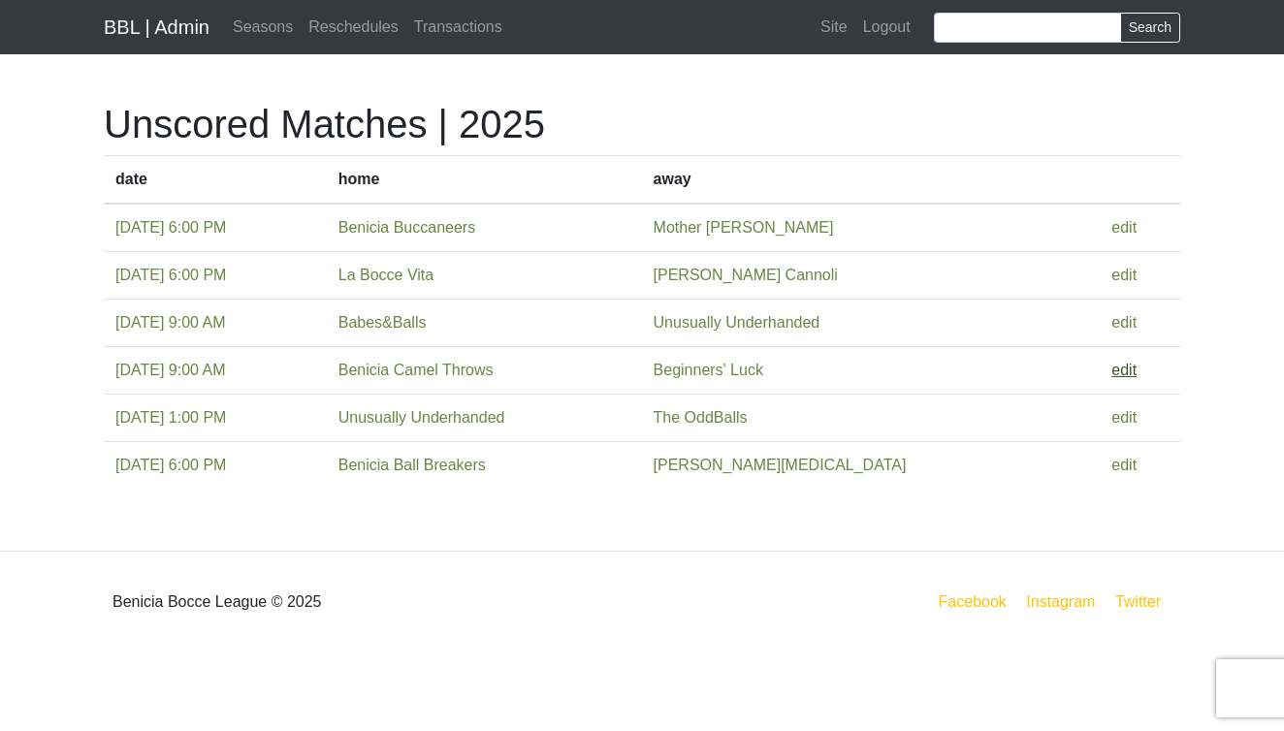
click at [1125, 369] on link "edit" at bounding box center [1123, 370] width 25 height 16
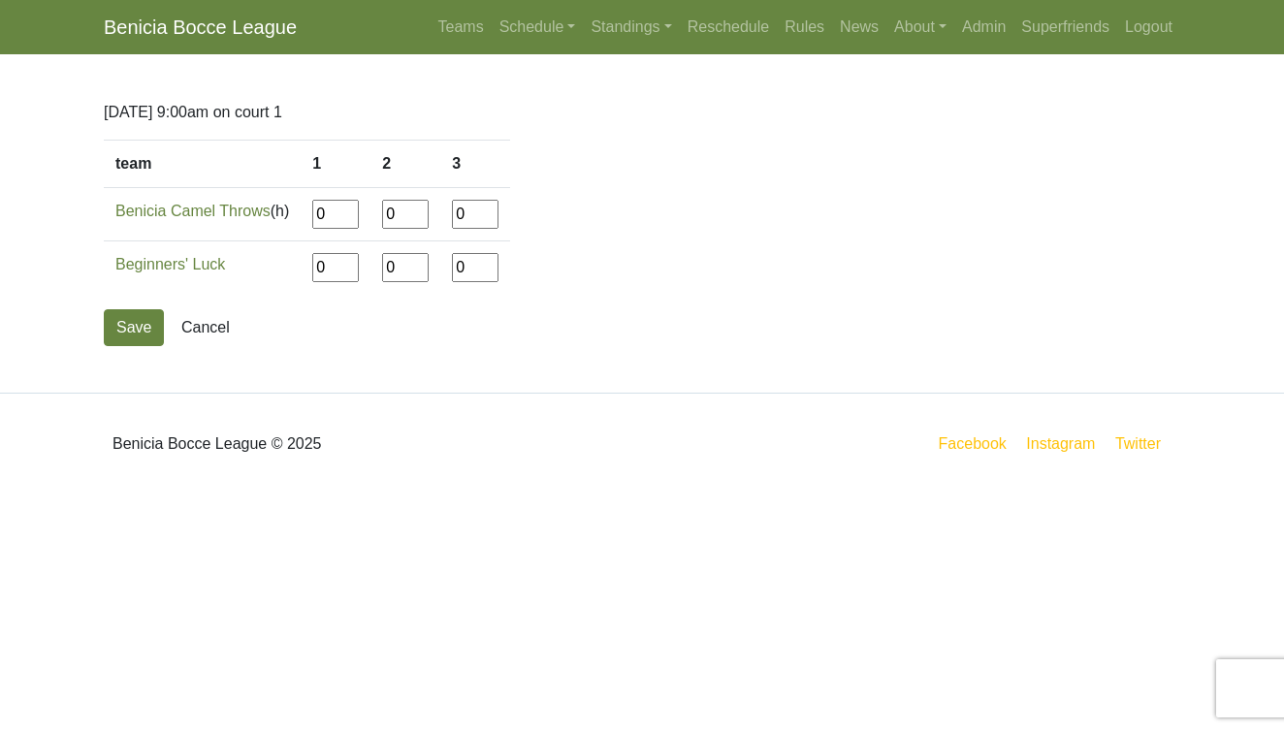
drag, startPoint x: 342, startPoint y: 220, endPoint x: 279, endPoint y: 218, distance: 63.1
click at [279, 218] on tr "Benicia Camel Throws (h) 0 0 0" at bounding box center [307, 214] width 406 height 53
type input"] "10"
type input"] "12"
type input"] "7"
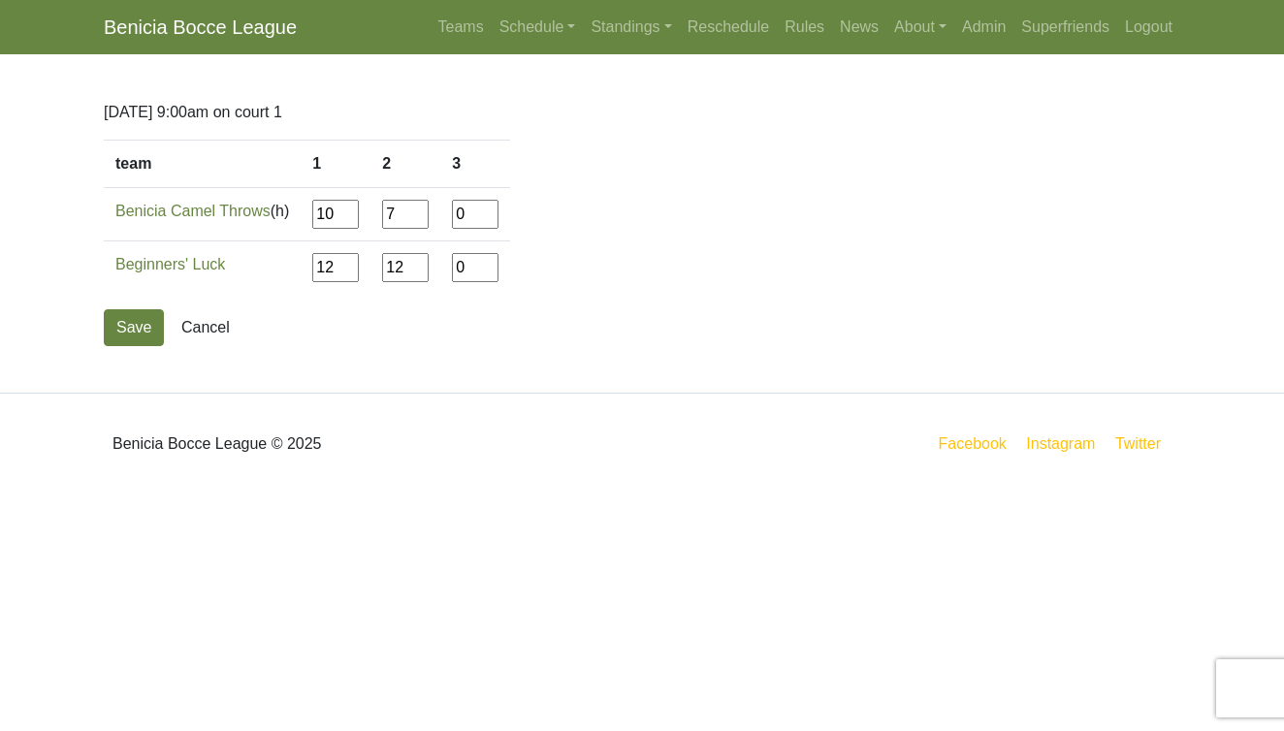
type input"] "12"
type input"] "7"
type input"] "12"
click at [135, 327] on button "Save" at bounding box center [134, 327] width 60 height 37
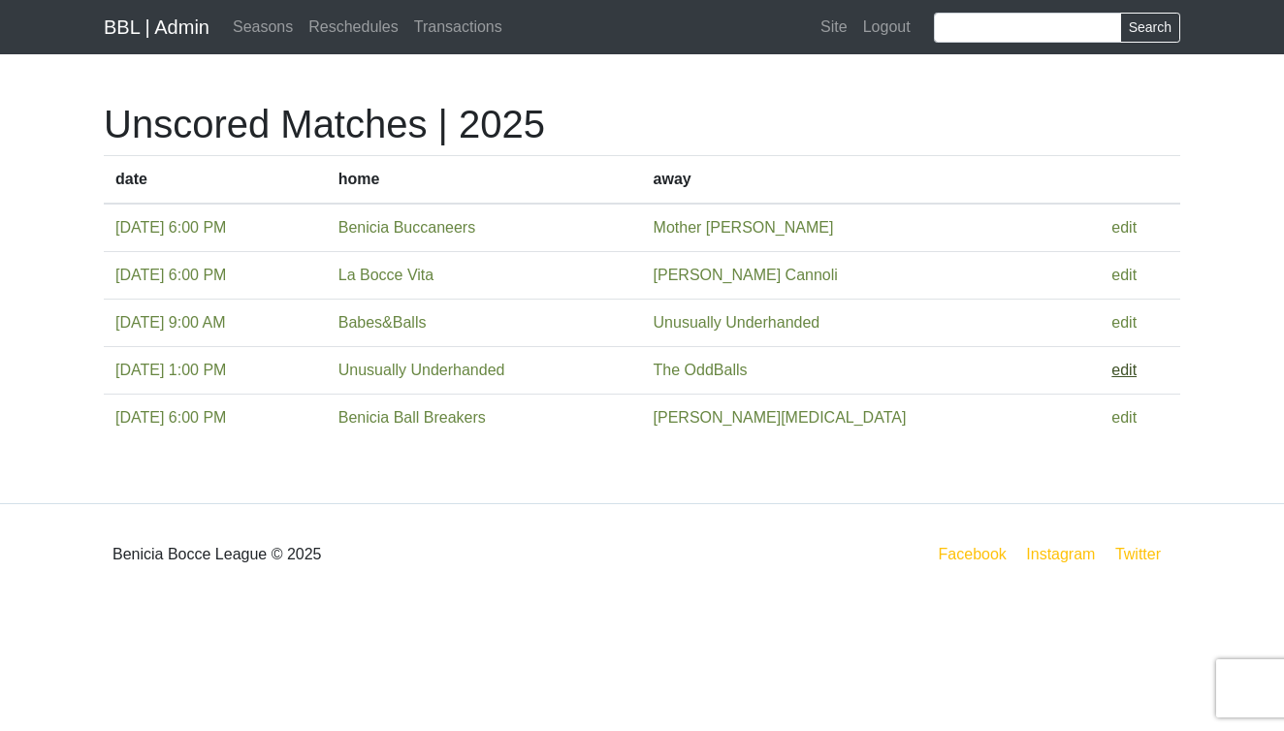
click at [1119, 363] on link "edit" at bounding box center [1123, 370] width 25 height 16
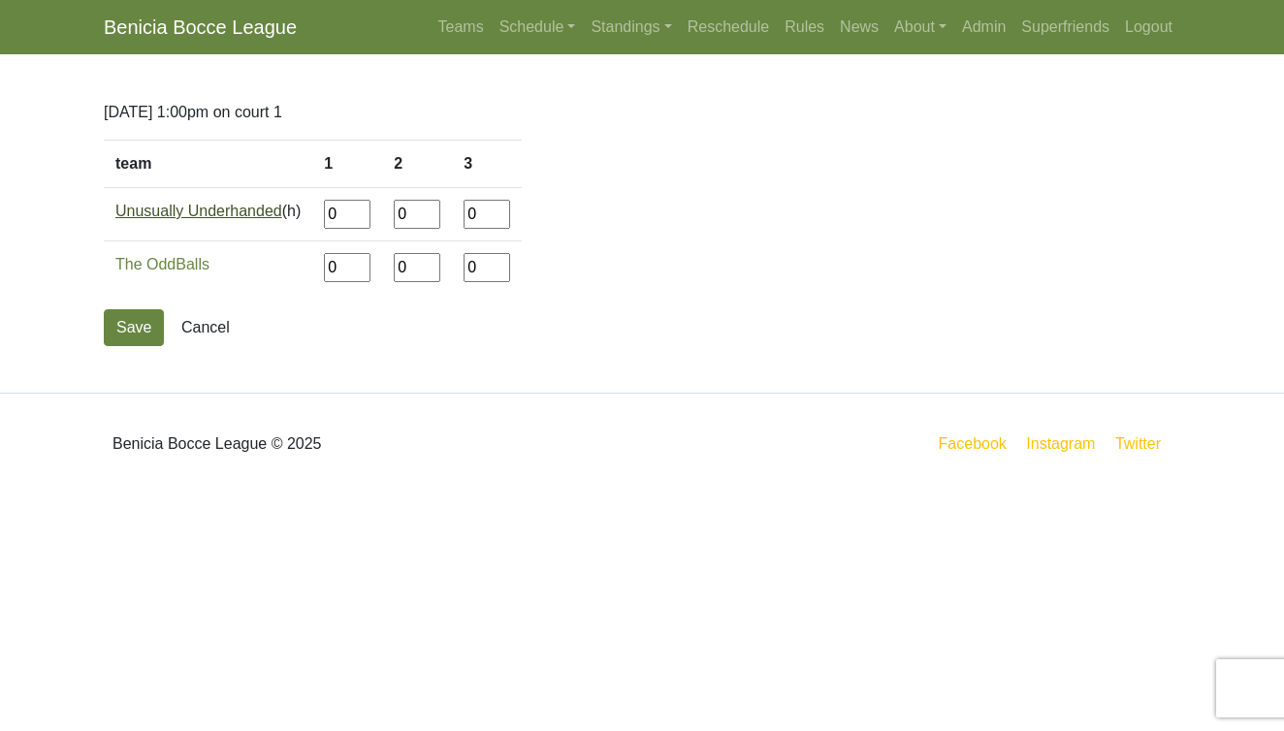
drag, startPoint x: 355, startPoint y: 217, endPoint x: 283, endPoint y: 216, distance: 71.8
click at [283, 216] on tr "Unusually Underhanded (h) 0 0 0" at bounding box center [313, 214] width 418 height 53
type input"] "12"
type input"] "2"
type input"] "10"
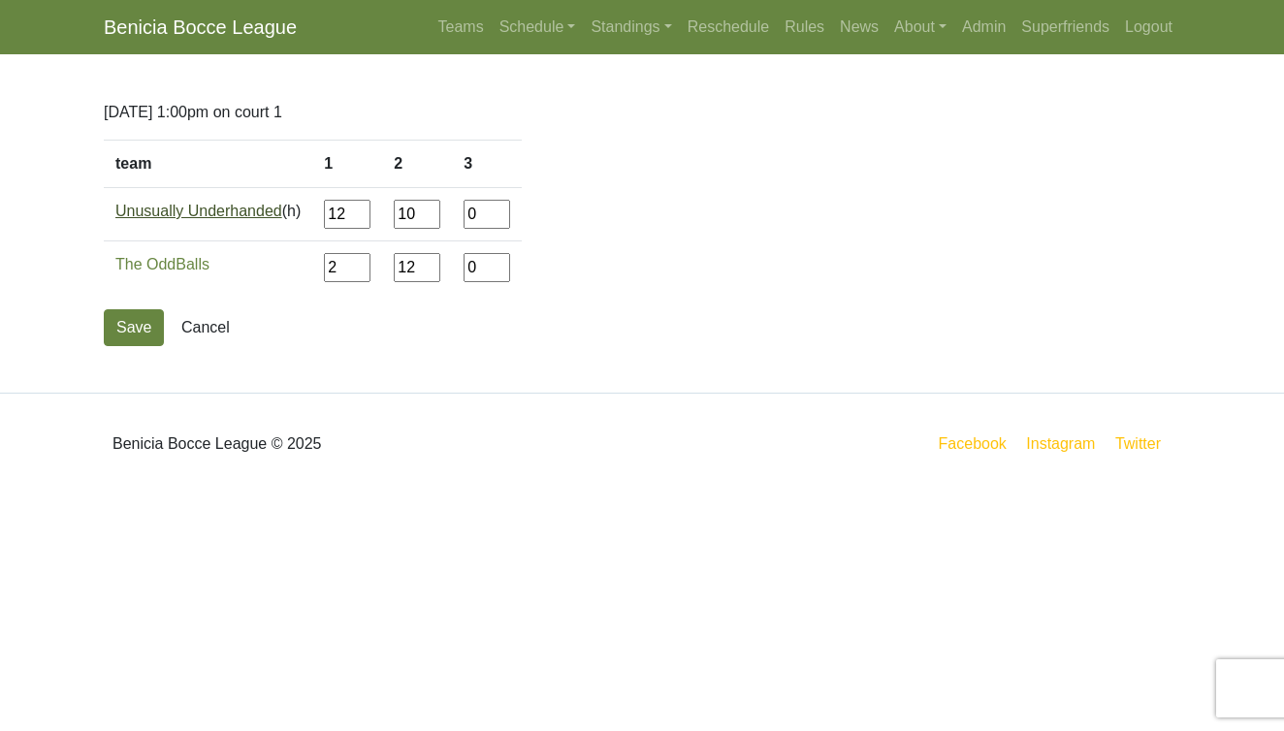
type input"] "12"
type input"] "8"
click at [149, 330] on button "Save" at bounding box center [134, 327] width 60 height 37
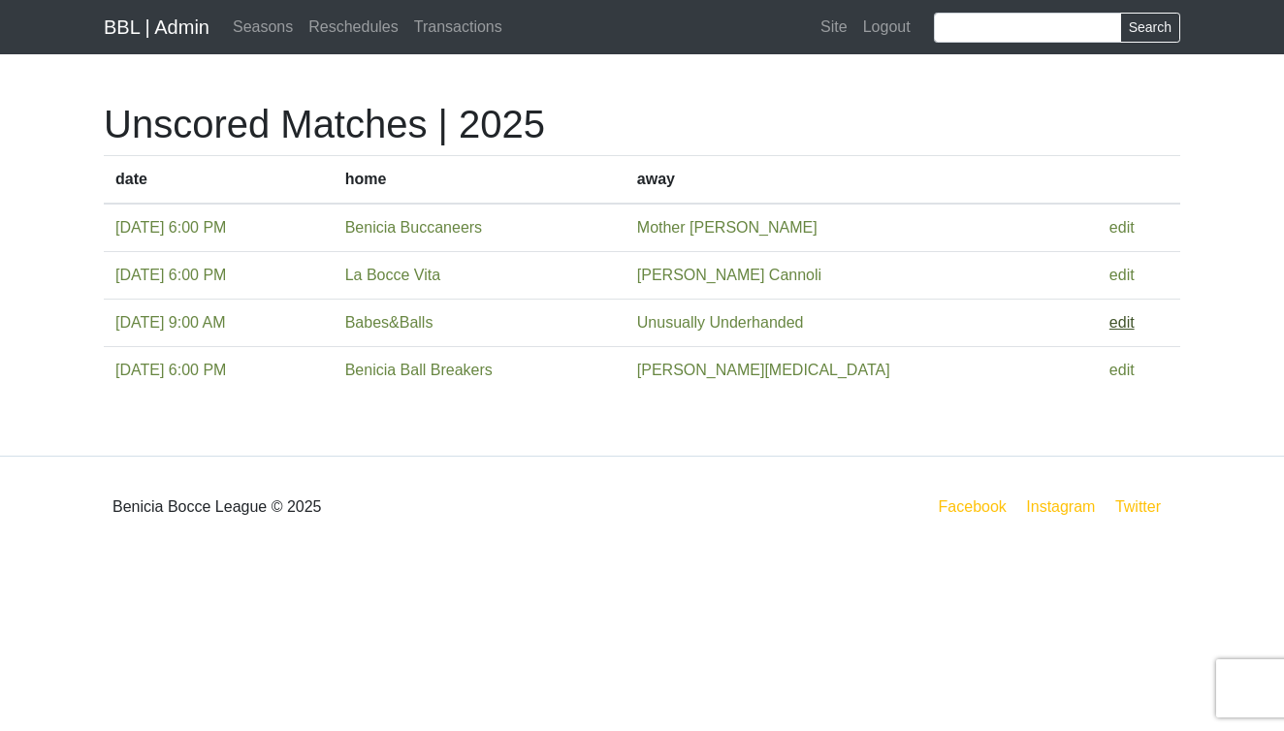
click at [1114, 318] on link "edit" at bounding box center [1121, 322] width 25 height 16
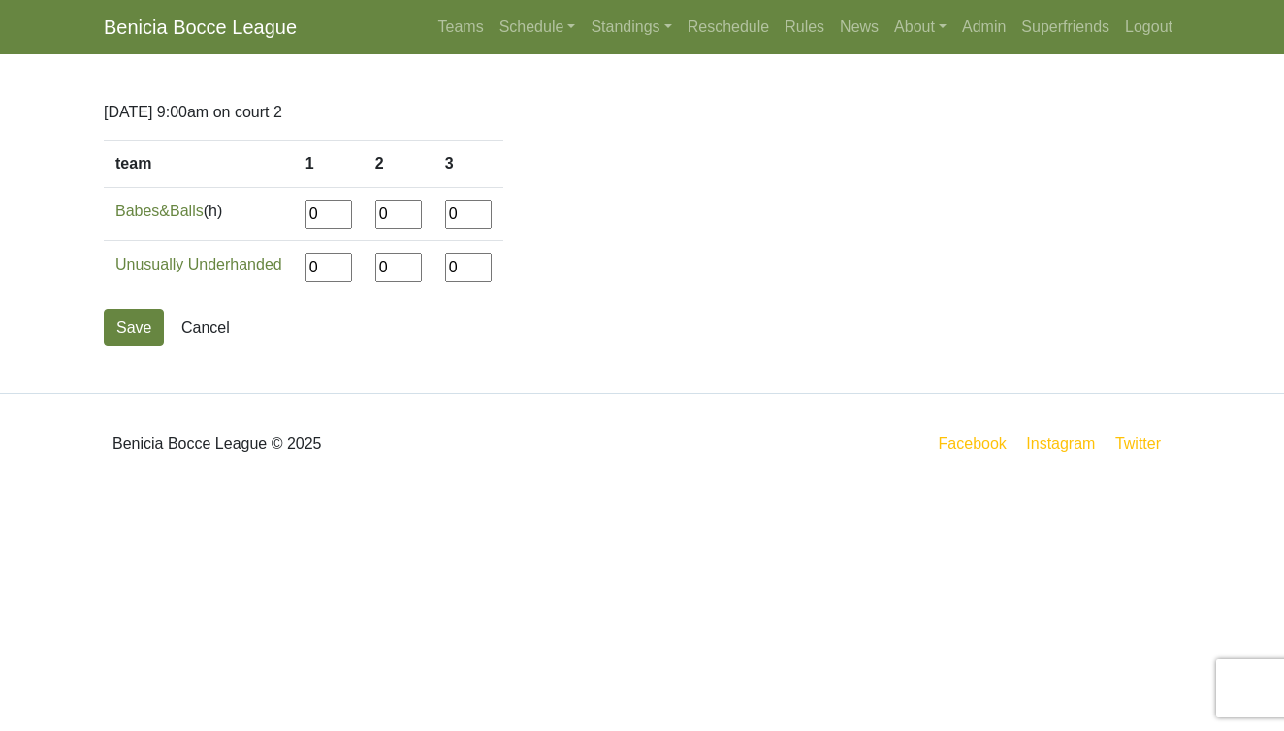
drag, startPoint x: 328, startPoint y: 214, endPoint x: 227, endPoint y: 214, distance: 100.9
click at [227, 214] on tr "Babes&Balls (h) 0 0 0" at bounding box center [304, 214] width 400 height 53
type input"] "8"
type input"] "12"
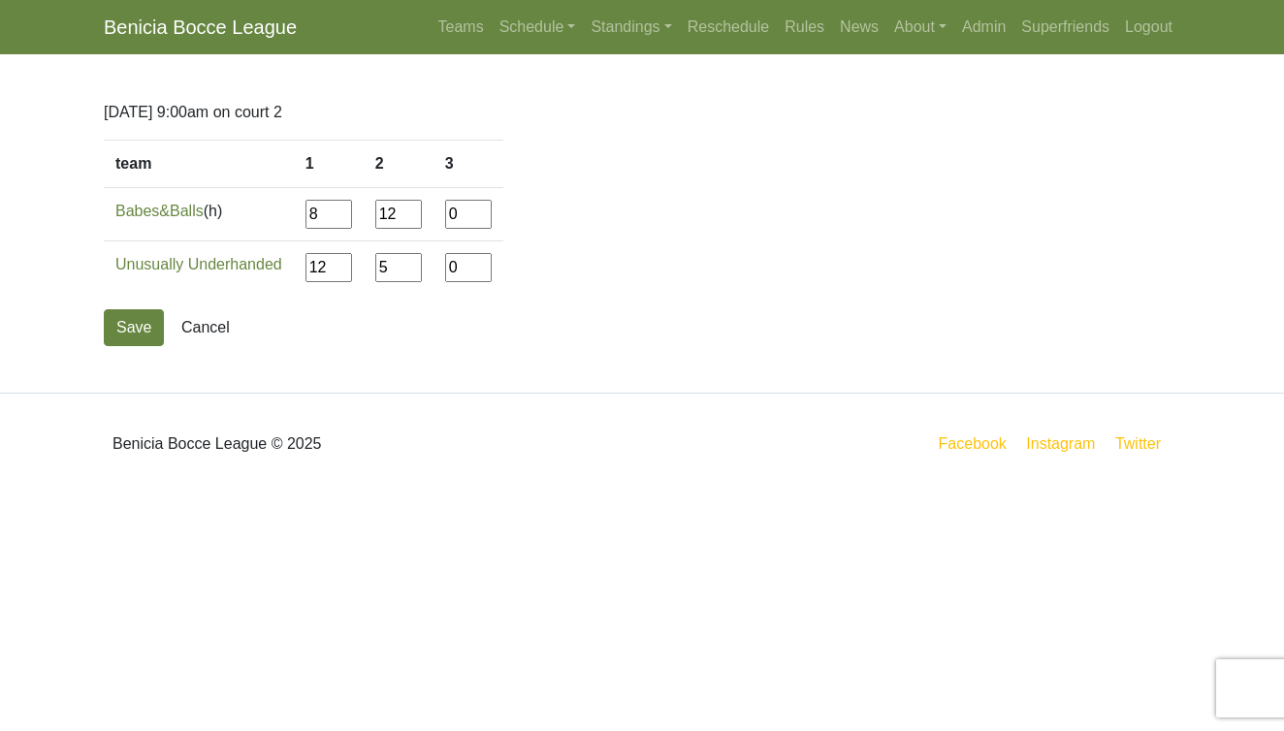
type input"] "5"
type input"] "12"
type input"] "4"
click at [405, 389] on div "Sun. 8/17/2025, 9:00am on court 2 team 1 2 3 Babes&Balls (h) 8 12 12 Unusually …" at bounding box center [642, 223] width 1106 height 338
click at [132, 319] on button "Save" at bounding box center [134, 327] width 60 height 37
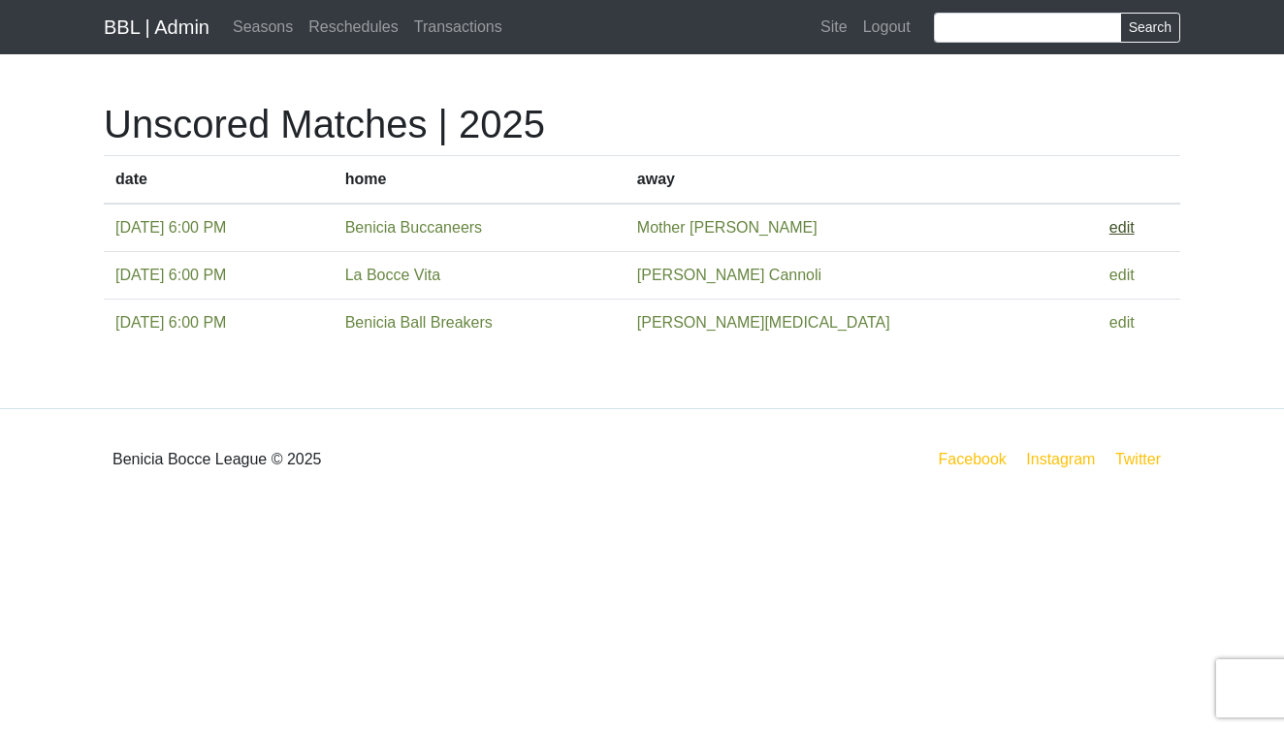
click at [1113, 227] on link "edit" at bounding box center [1121, 227] width 25 height 16
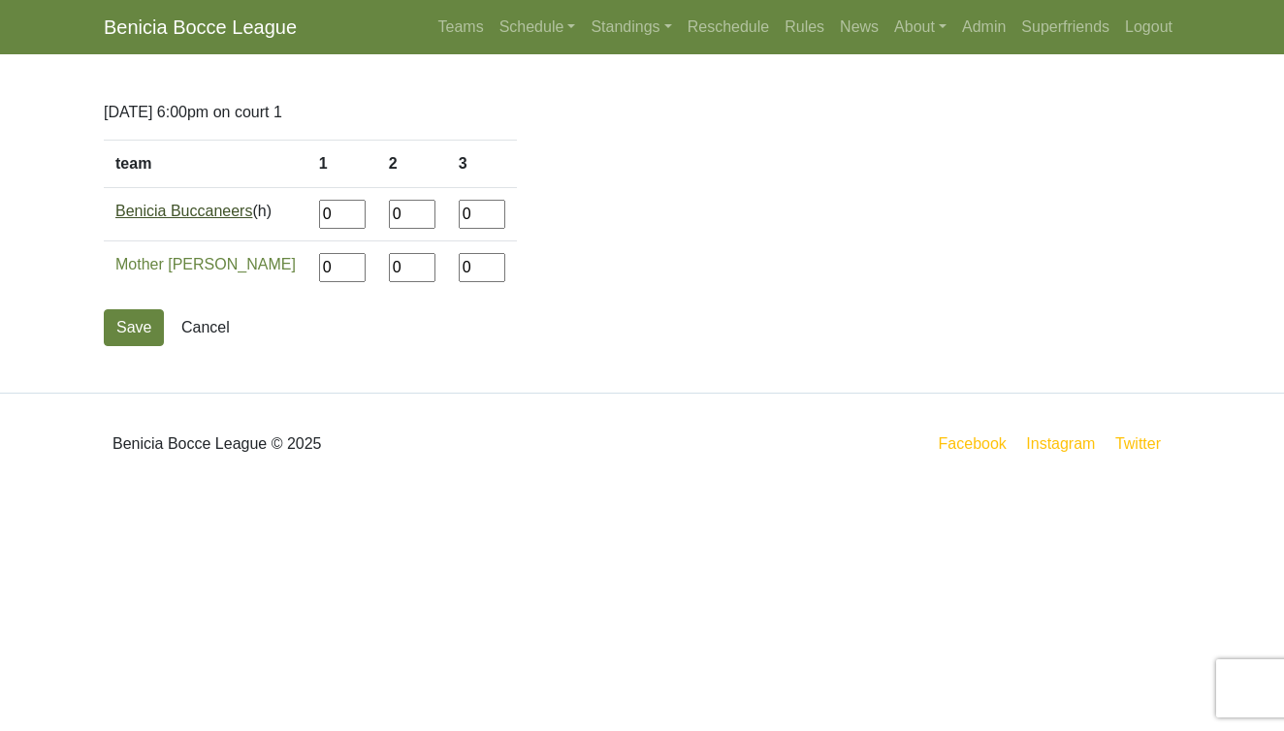
drag, startPoint x: 324, startPoint y: 217, endPoint x: 255, endPoint y: 217, distance: 68.9
click at [255, 217] on tr "Benicia Buccaneers (h) 0 0 0" at bounding box center [310, 214] width 413 height 53
type input"] "5"
type input"] "12"
type input"] "10"
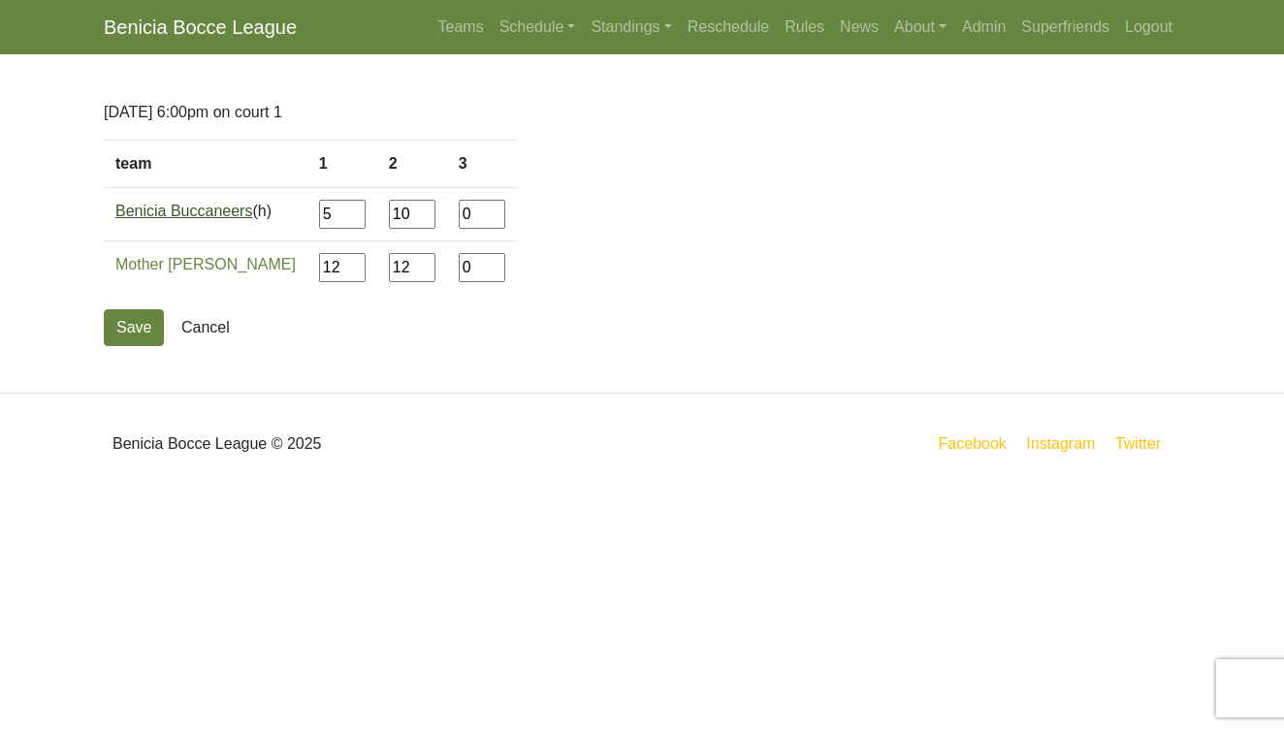
type input"] "12"
type input"] "11"
type input"] "13"
click at [135, 324] on button "Save" at bounding box center [134, 327] width 60 height 37
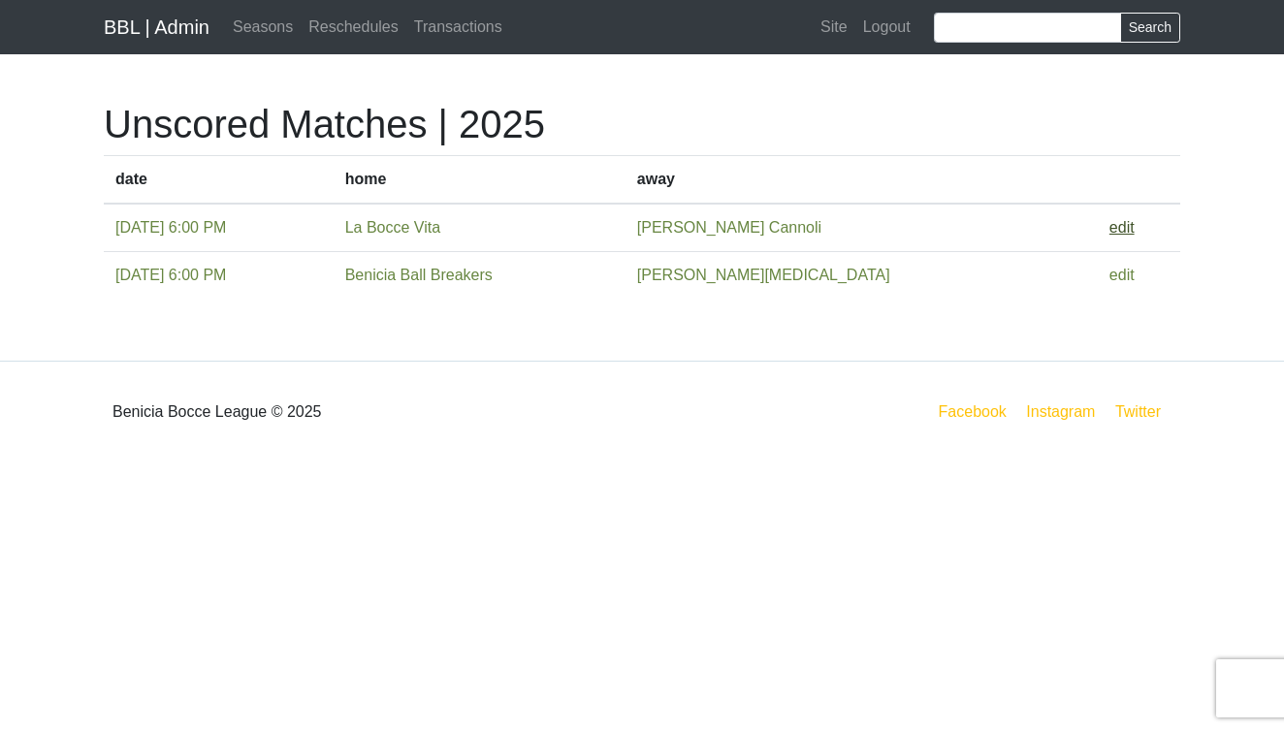
click at [1109, 227] on link "edit" at bounding box center [1121, 227] width 25 height 16
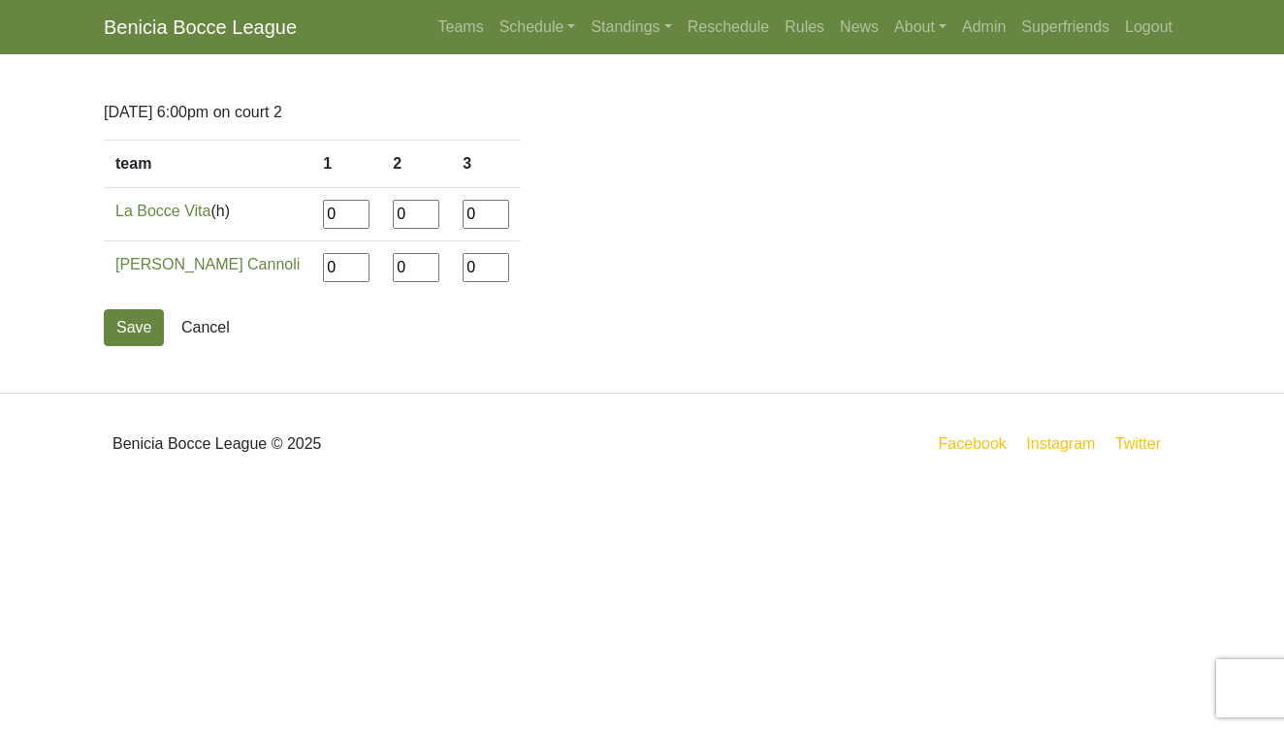
drag, startPoint x: 277, startPoint y: 214, endPoint x: 223, endPoint y: 212, distance: 54.3
click at [223, 212] on tr "La Bocce Vita (h) 0 0 0" at bounding box center [312, 214] width 417 height 53
type input"] "12"
type input"] "3"
type input"] "12"
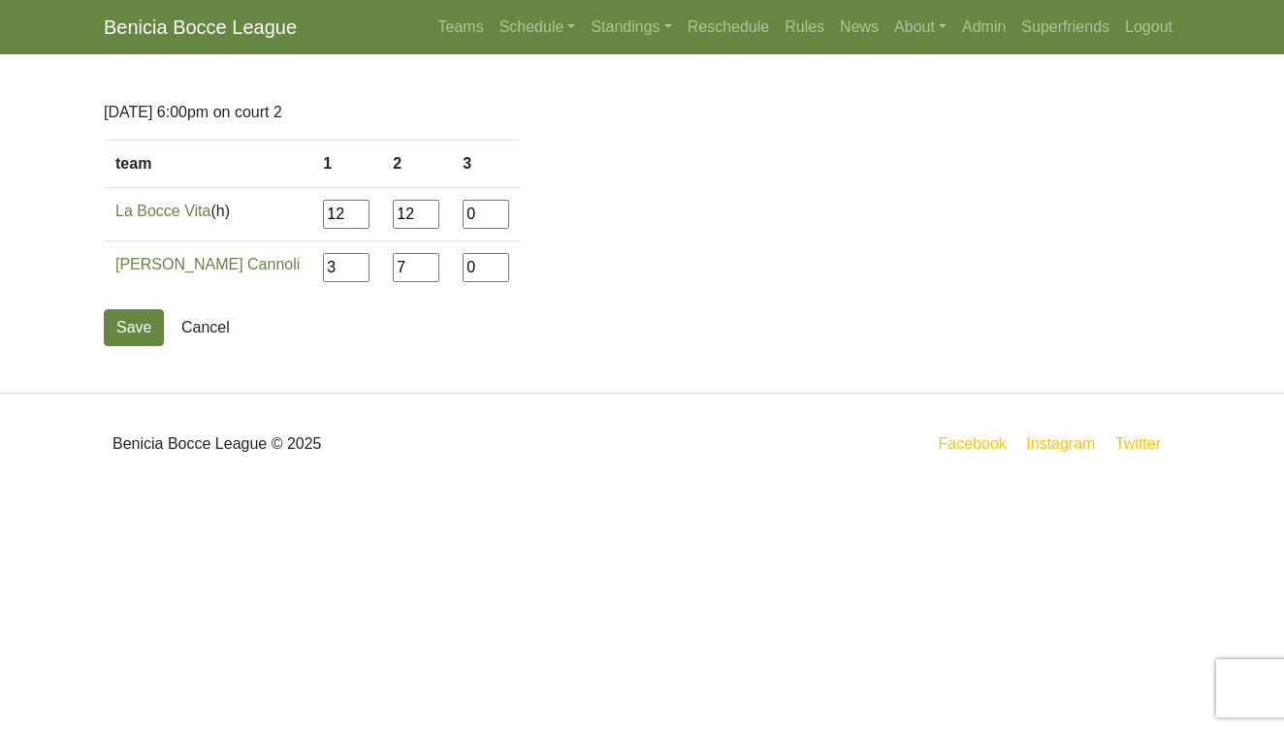
type input"] "7"
type input"] "12"
type input"] "4"
click at [139, 324] on button "Save" at bounding box center [134, 327] width 60 height 37
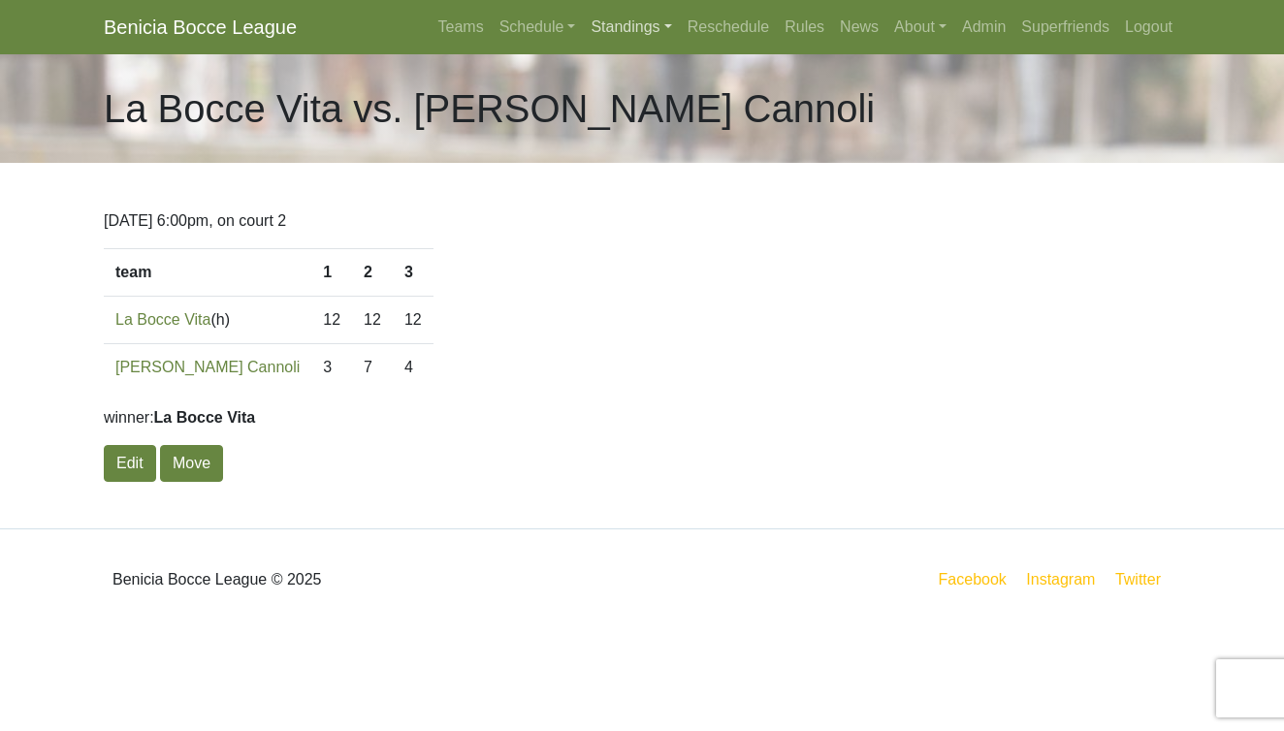
click at [626, 18] on link "Standings" at bounding box center [631, 27] width 96 height 39
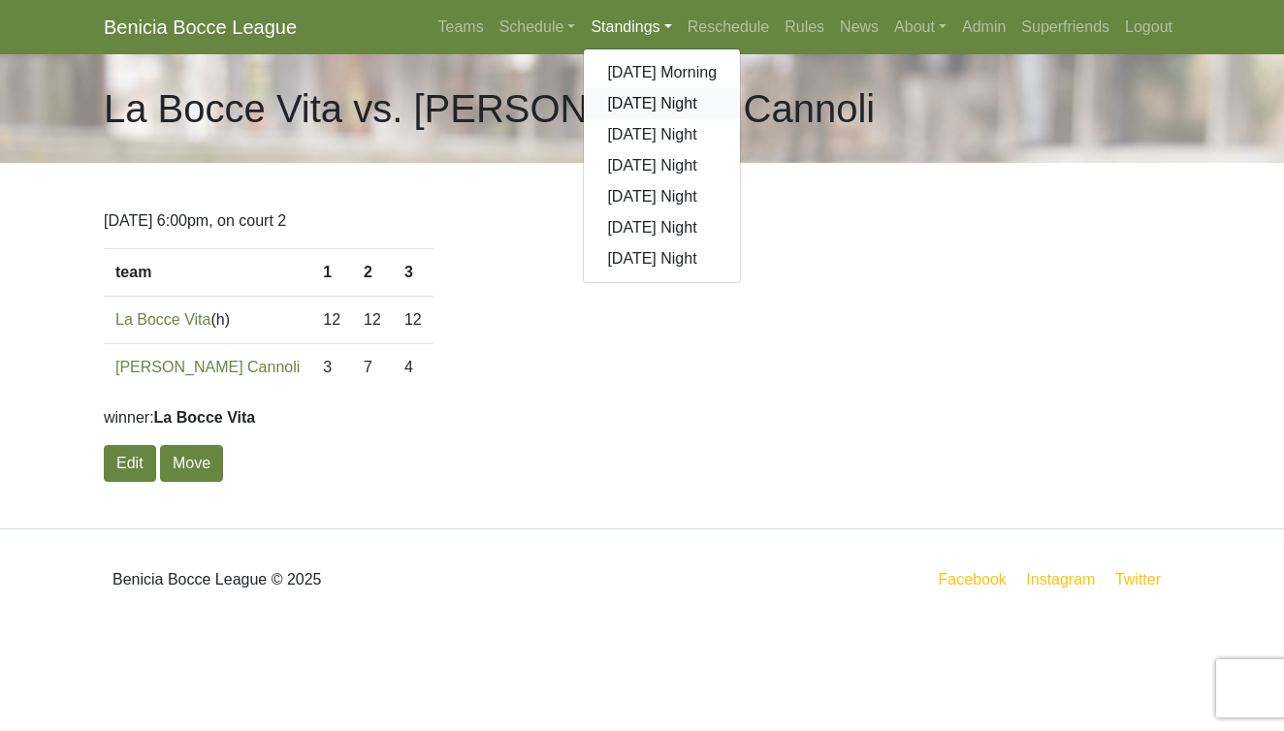
click at [635, 105] on link "[DATE] Night" at bounding box center [662, 103] width 156 height 31
